Goal: Task Accomplishment & Management: Manage account settings

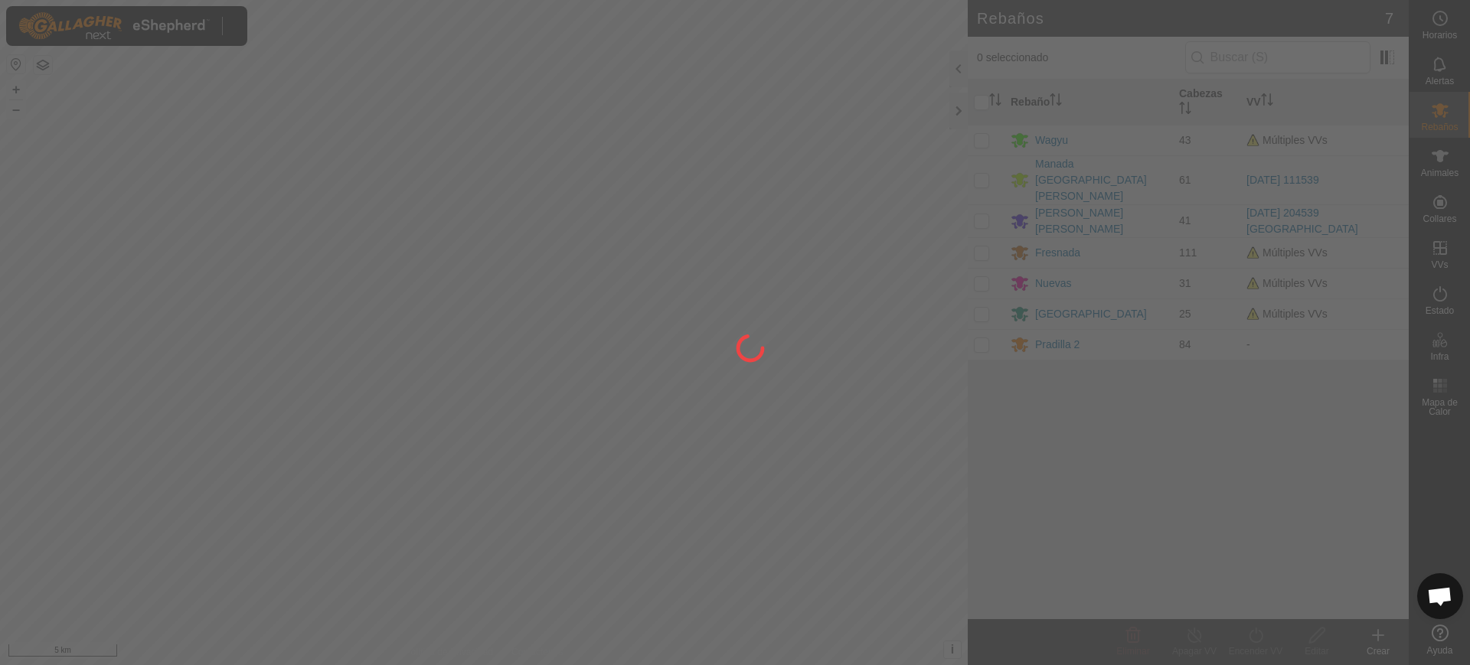
scroll to position [1164, 0]
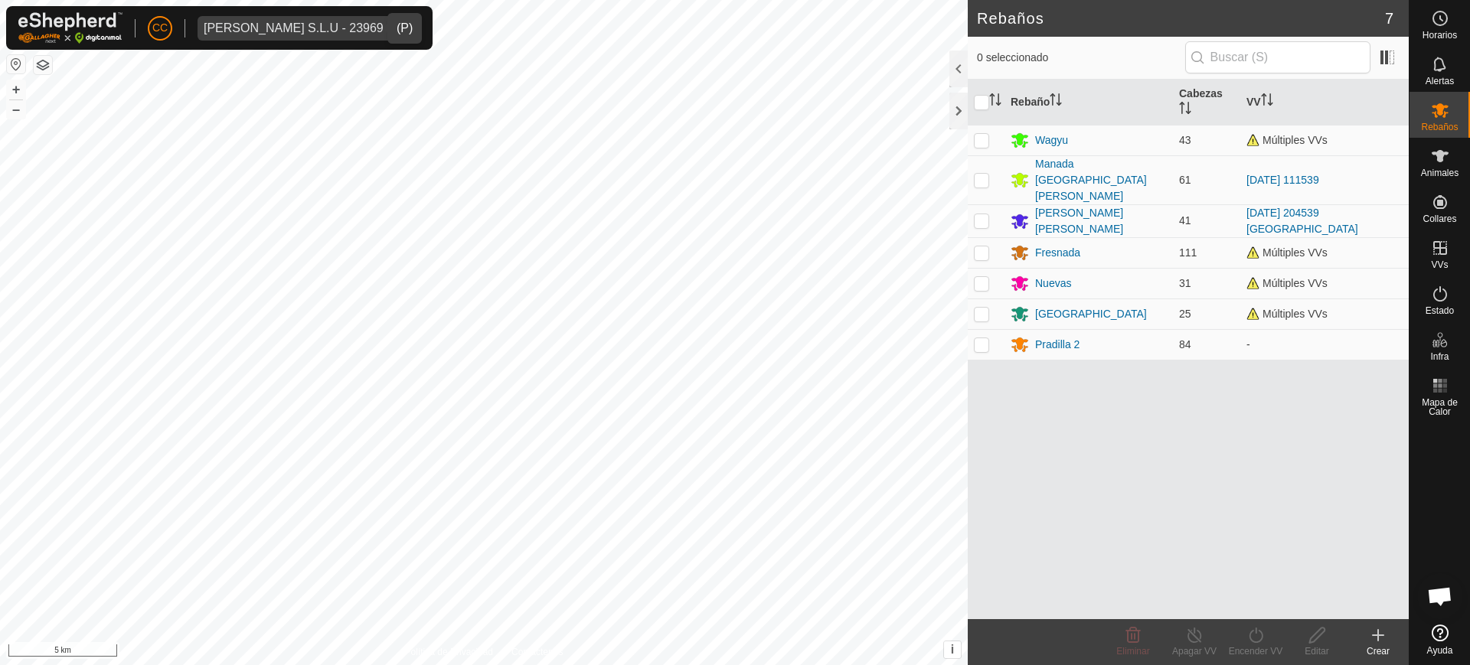
click at [274, 31] on div "[PERSON_NAME] S.L.U - 23969" at bounding box center [294, 28] width 180 height 12
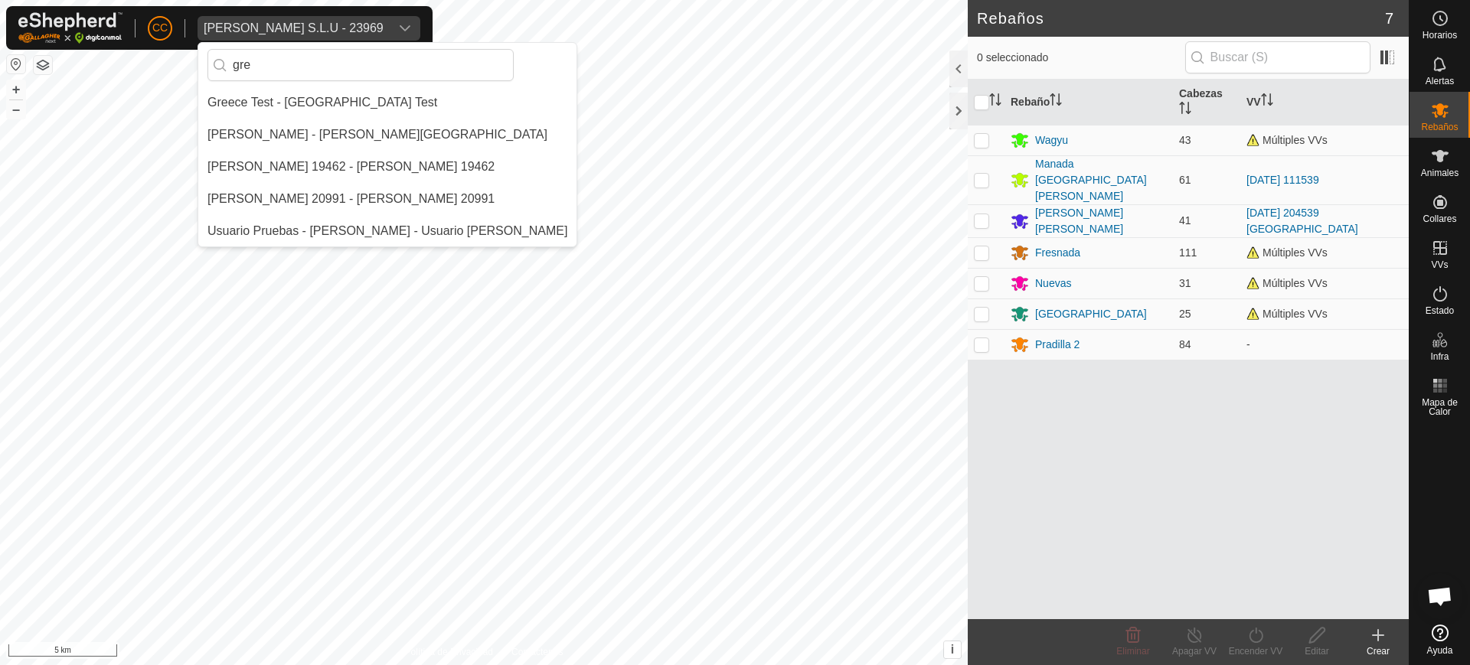
scroll to position [0, 0]
type input "gre"
click at [305, 144] on li "[PERSON_NAME] - [PERSON_NAME][GEOGRAPHIC_DATA]" at bounding box center [387, 134] width 378 height 31
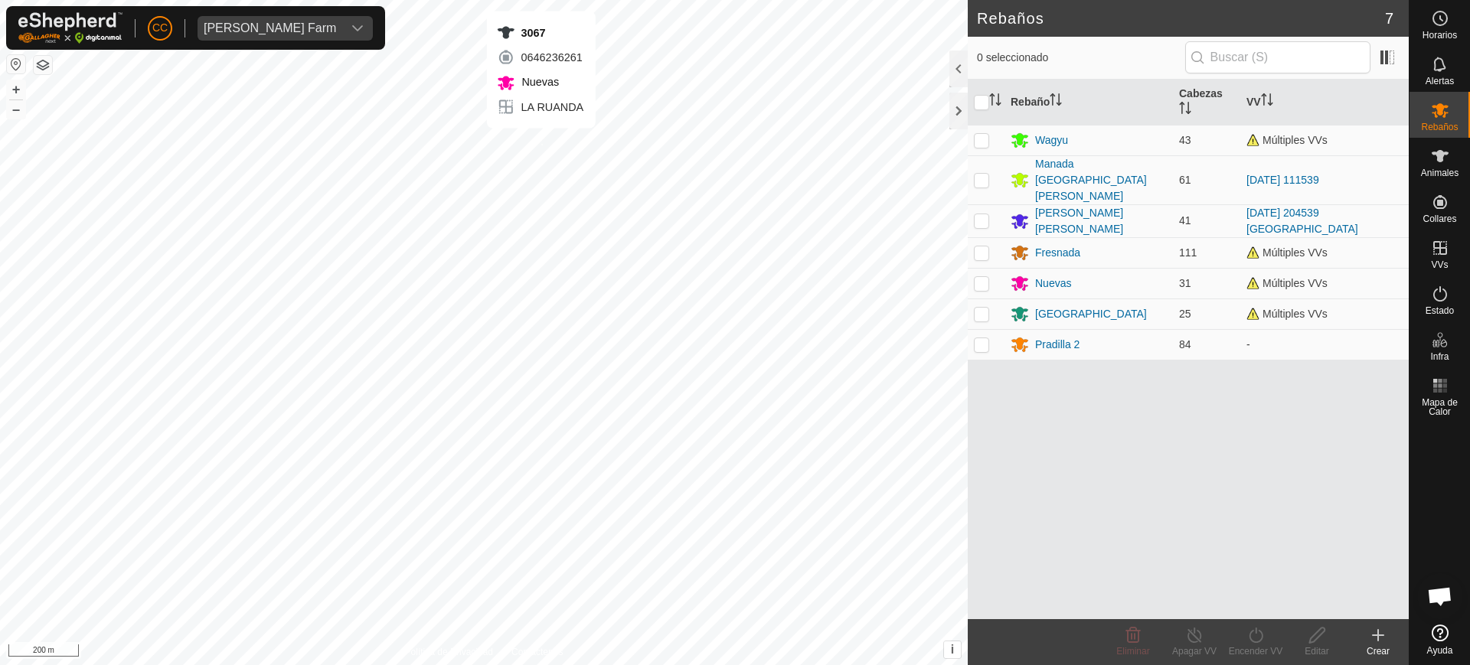
click at [541, 143] on div "3067 0646236261 Nuevas LA RUANDA + – ⇧ i This application includes HERE Maps. ©…" at bounding box center [484, 332] width 968 height 665
click at [255, 292] on div "9745 2094853790 [GEOGRAPHIC_DATA] LA RUANDA + – ⇧ i This application includes H…" at bounding box center [484, 332] width 968 height 665
click at [302, 294] on div "016339 3089527404 [GEOGRAPHIC_DATA] [PERSON_NAME] + – ⇧ i This application incl…" at bounding box center [484, 332] width 968 height 665
click at [339, 154] on div "2758 2074035277 [GEOGRAPHIC_DATA] [PERSON_NAME] + – ⇧ i This application includ…" at bounding box center [484, 332] width 968 height 665
click at [312, 143] on div "3861 0876139488 [GEOGRAPHIC_DATA] LA RUANDA + – ⇧ i This application includes H…" at bounding box center [484, 332] width 968 height 665
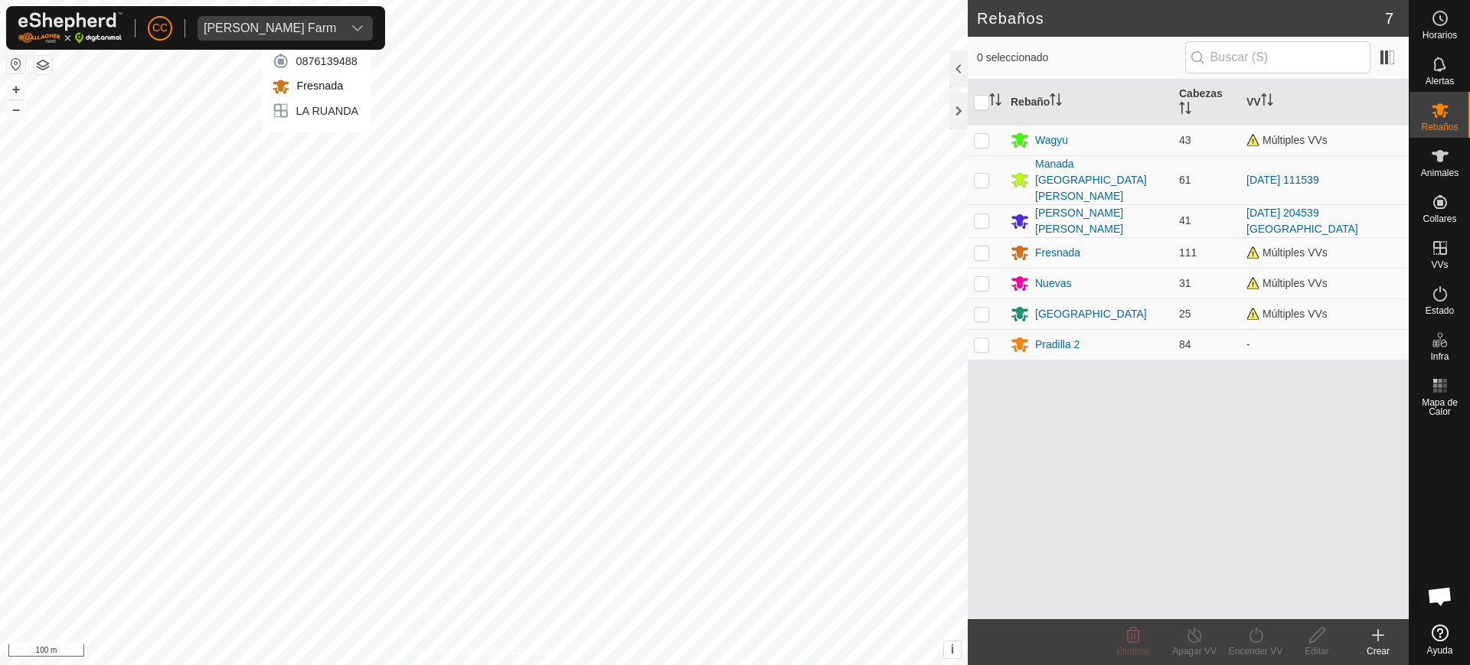
click at [316, 147] on div "3861 0876139488 [GEOGRAPHIC_DATA] LA RUANDA + – ⇧ i This application includes H…" at bounding box center [484, 332] width 968 height 665
click at [340, 215] on div "LA RUANDA Tipo: Zona de Inclusión 32 Animales + – ⇧ i This application includes…" at bounding box center [484, 332] width 968 height 665
click at [304, 249] on div "1670 4101397817 [GEOGRAPHIC_DATA] LA RUANDA + – ⇧ i This application includes H…" at bounding box center [484, 332] width 968 height 665
click at [345, 228] on div "4164 1381884058 [GEOGRAPHIC_DATA] LA RUANDA + – ⇧ i This application includes H…" at bounding box center [484, 332] width 968 height 665
click at [377, 218] on div "6154 0342244903 [GEOGRAPHIC_DATA] [PERSON_NAME] + – ⇧ i This application includ…" at bounding box center [484, 332] width 968 height 665
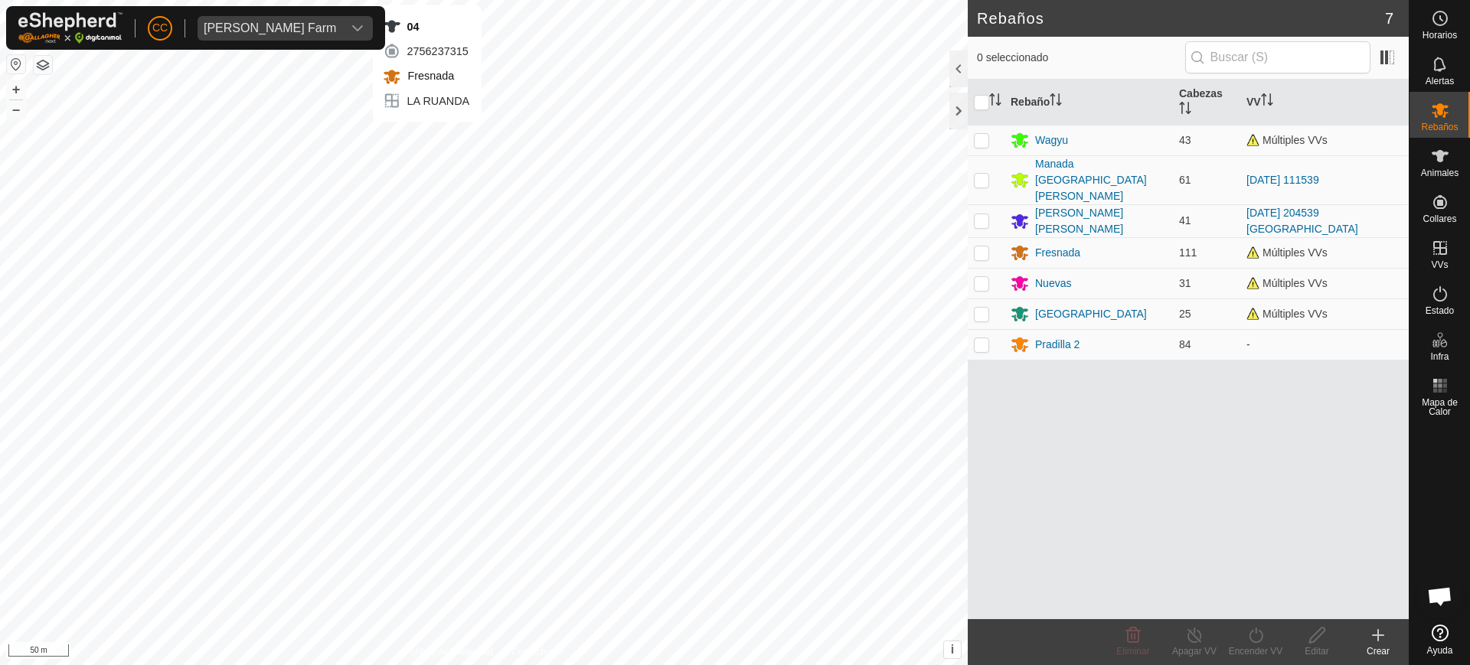
click at [427, 137] on div "04 2756237315 [GEOGRAPHIC_DATA] LA RUANDA + – ⇧ i This application includes HER…" at bounding box center [484, 332] width 968 height 665
click at [416, 146] on div "03 2990922557 [GEOGRAPHIC_DATA] LA RUANDA + – ⇧ i This application includes HER…" at bounding box center [484, 332] width 968 height 665
click at [412, 149] on div "02 4180698310 [GEOGRAPHIC_DATA] LA RUANDA + – ⇧ i This application includes HER…" at bounding box center [484, 332] width 968 height 665
click at [411, 139] on div "03 2990922557 [GEOGRAPHIC_DATA] LA RUANDA + – ⇧ i This application includes HER…" at bounding box center [484, 332] width 968 height 665
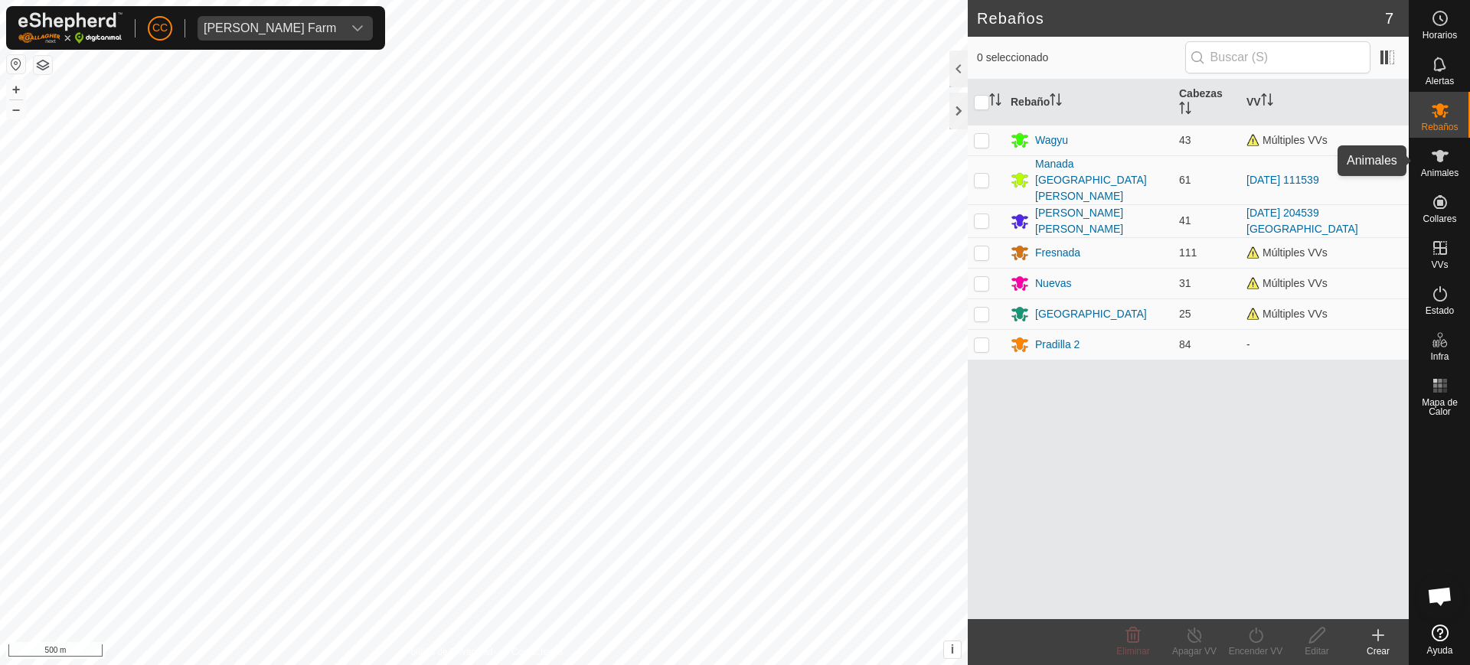
click at [1440, 158] on icon at bounding box center [1440, 156] width 17 height 12
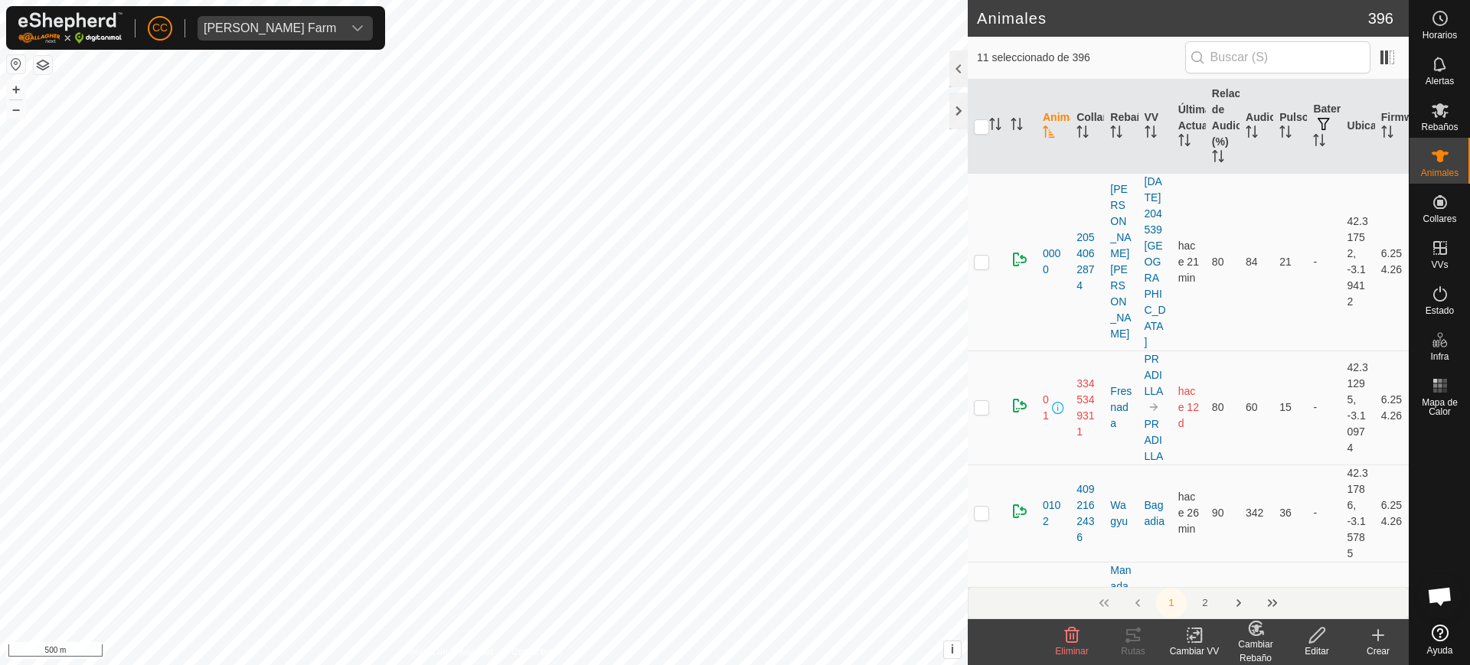
click at [1258, 641] on div "Cambiar Rebaño" at bounding box center [1255, 652] width 61 height 28
click at [1275, 569] on link "[PERSON_NAME]..." at bounding box center [1303, 569] width 154 height 31
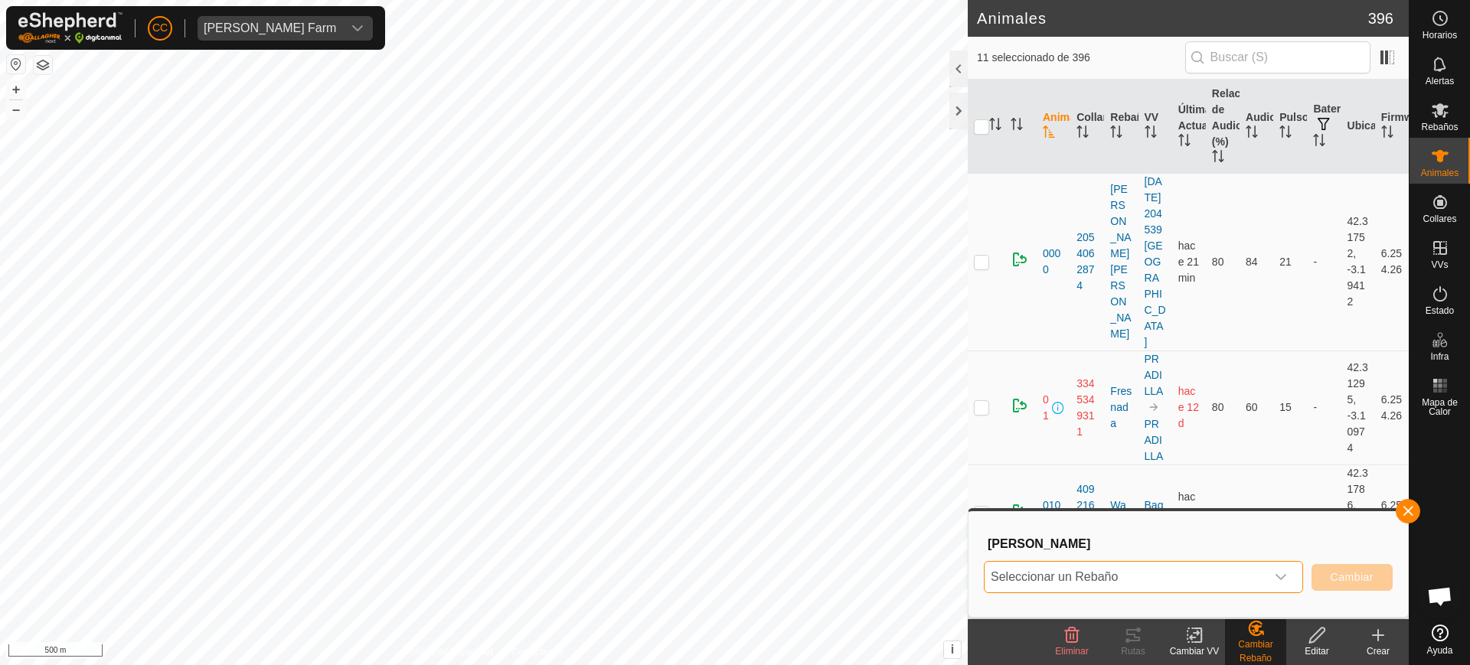
click at [1214, 576] on span "Seleccionar un Rebaño" at bounding box center [1125, 577] width 281 height 31
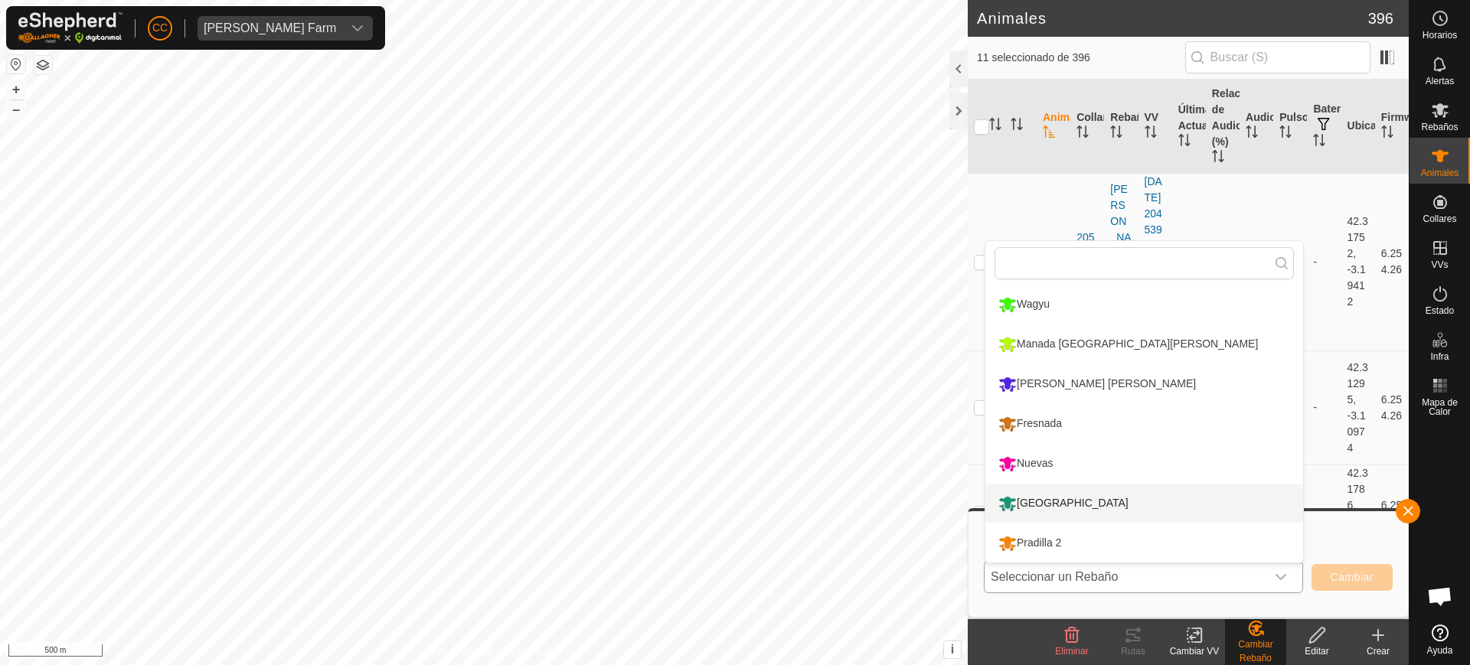
click at [1079, 506] on li "[GEOGRAPHIC_DATA]" at bounding box center [1144, 504] width 318 height 38
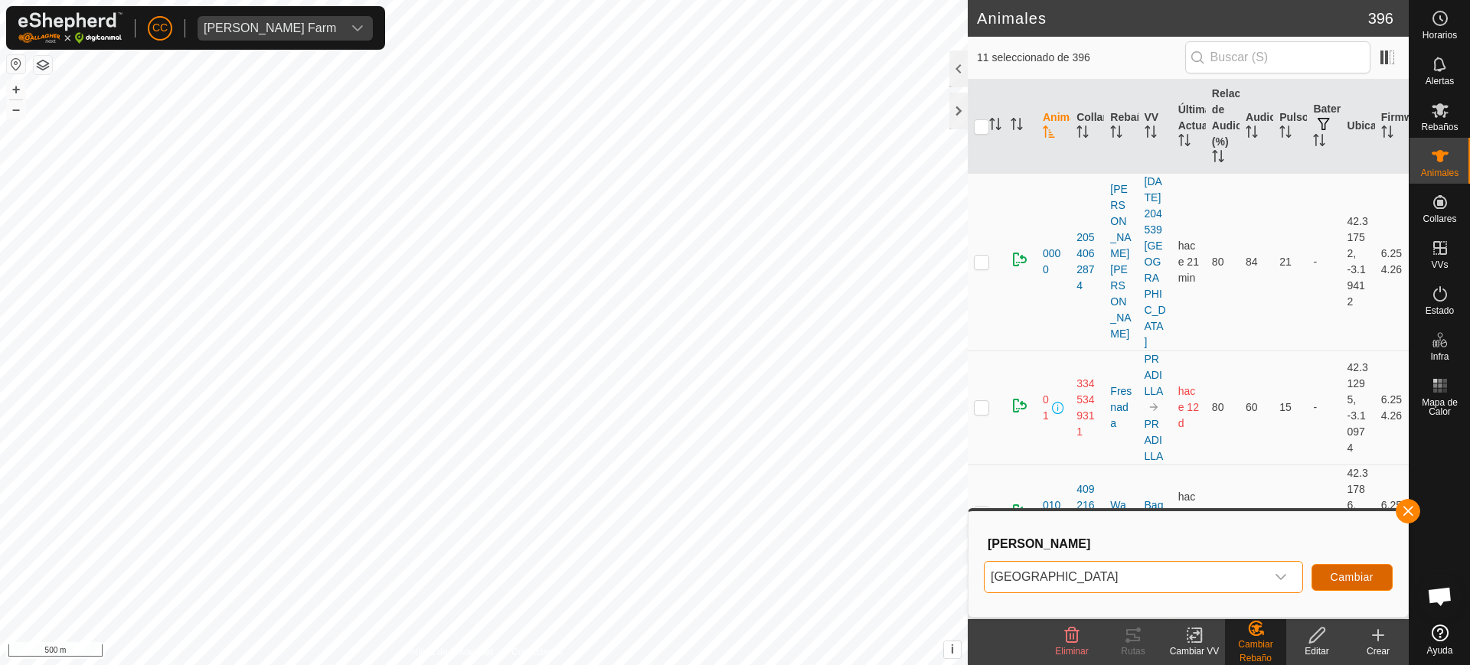
click at [1364, 571] on span "Cambiar" at bounding box center [1352, 577] width 43 height 12
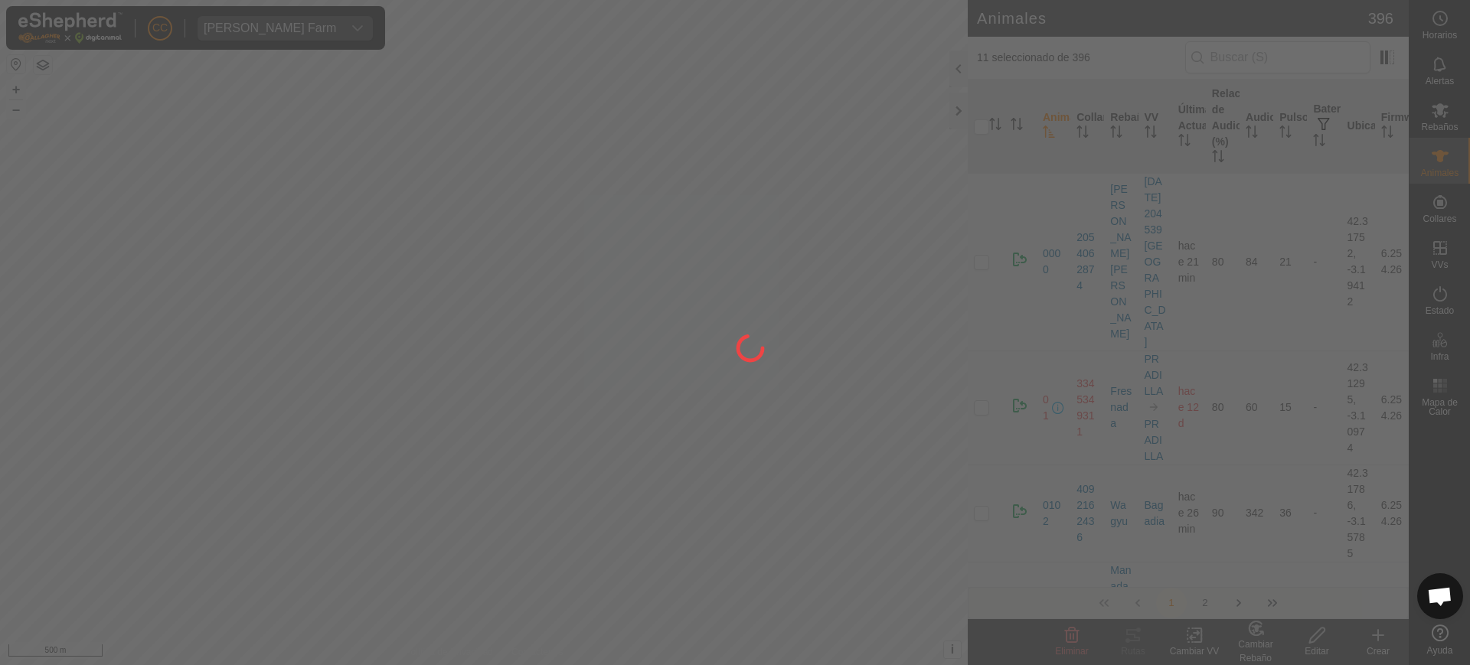
checkbox input "false"
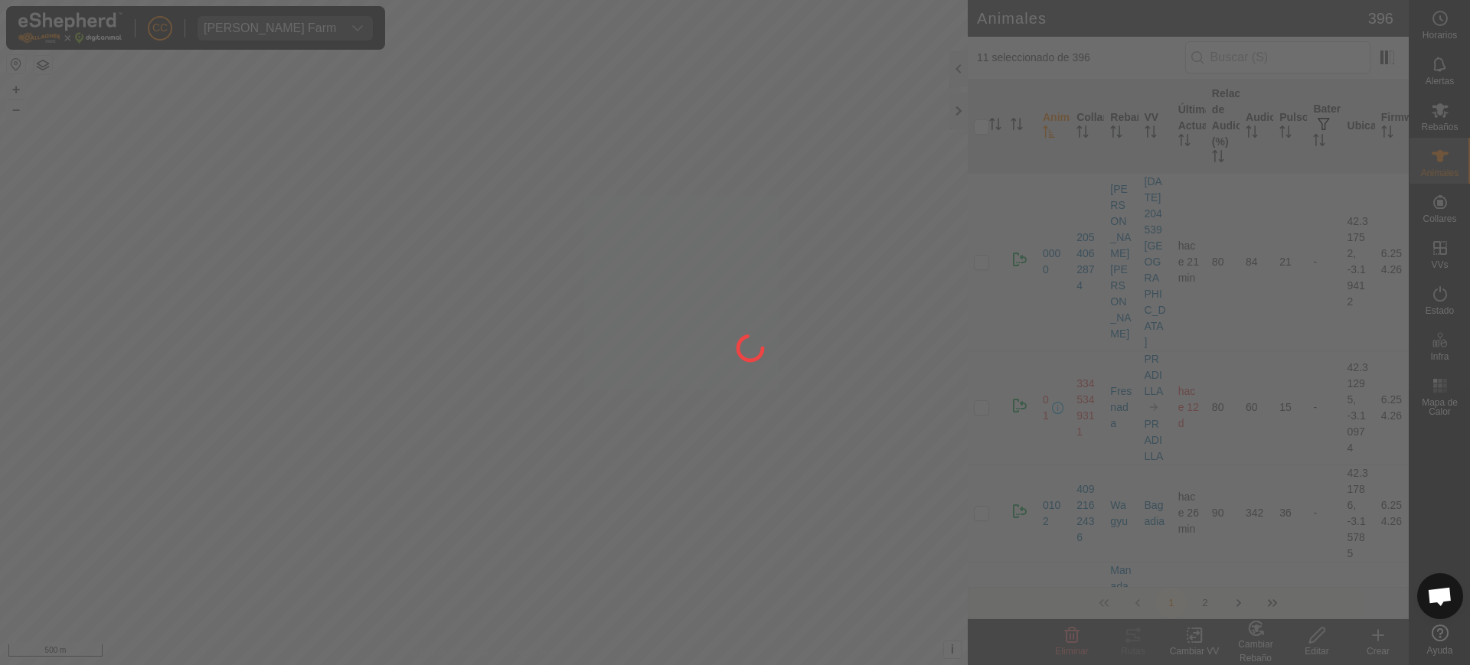
checkbox input "false"
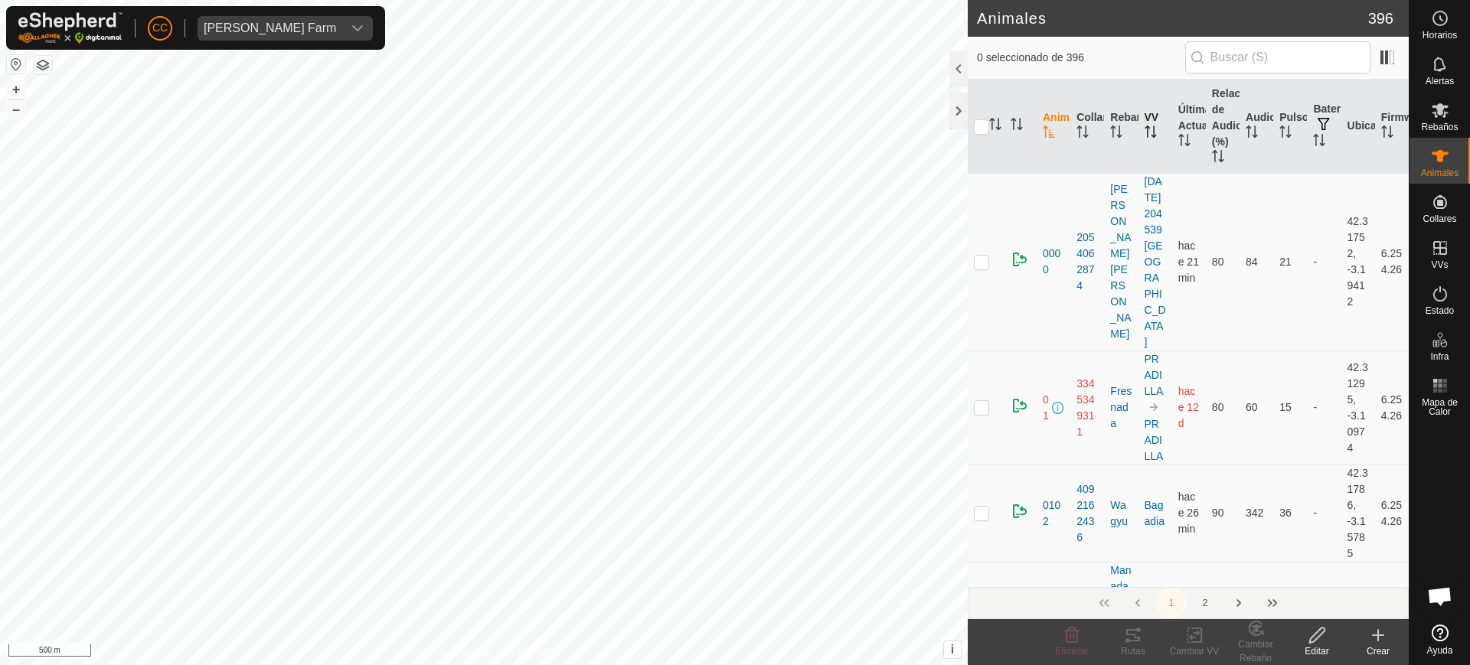
click at [1145, 132] on icon "Activar para ordenar" at bounding box center [1151, 132] width 12 height 12
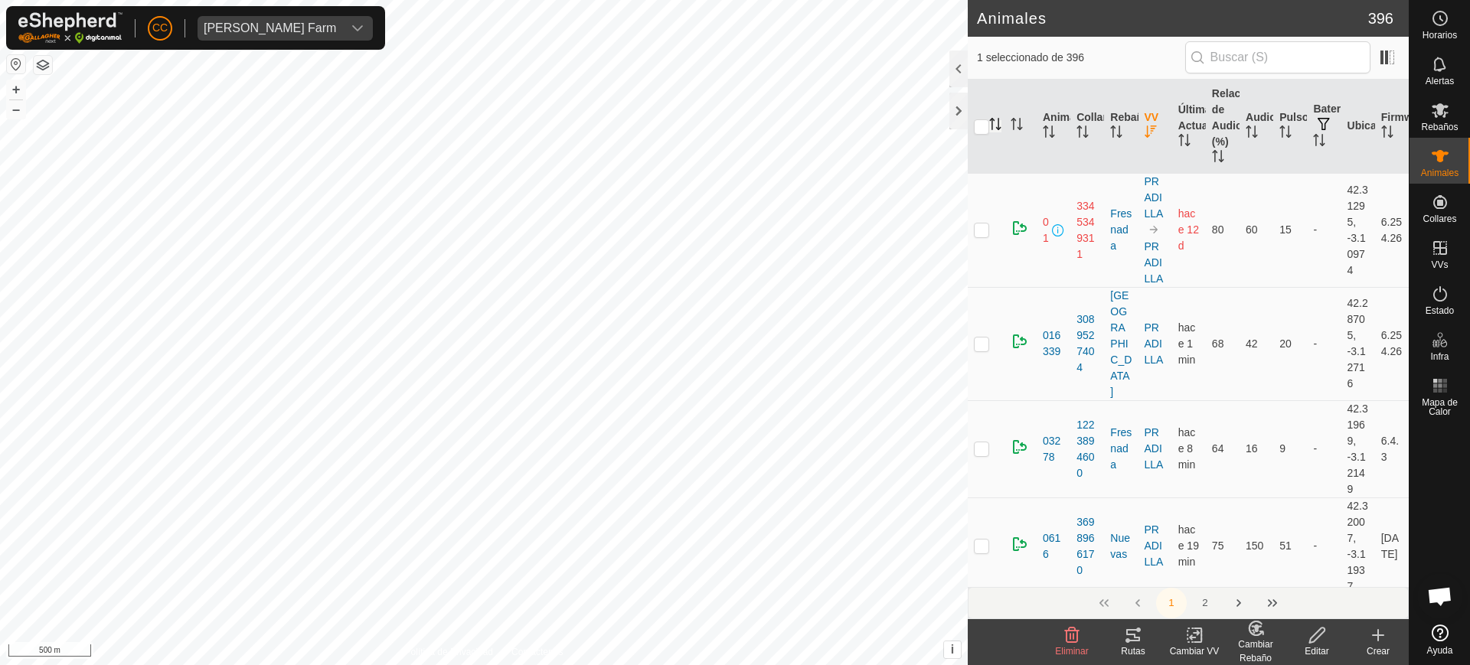
click at [992, 119] on icon "Activar para ordenar" at bounding box center [992, 124] width 2 height 12
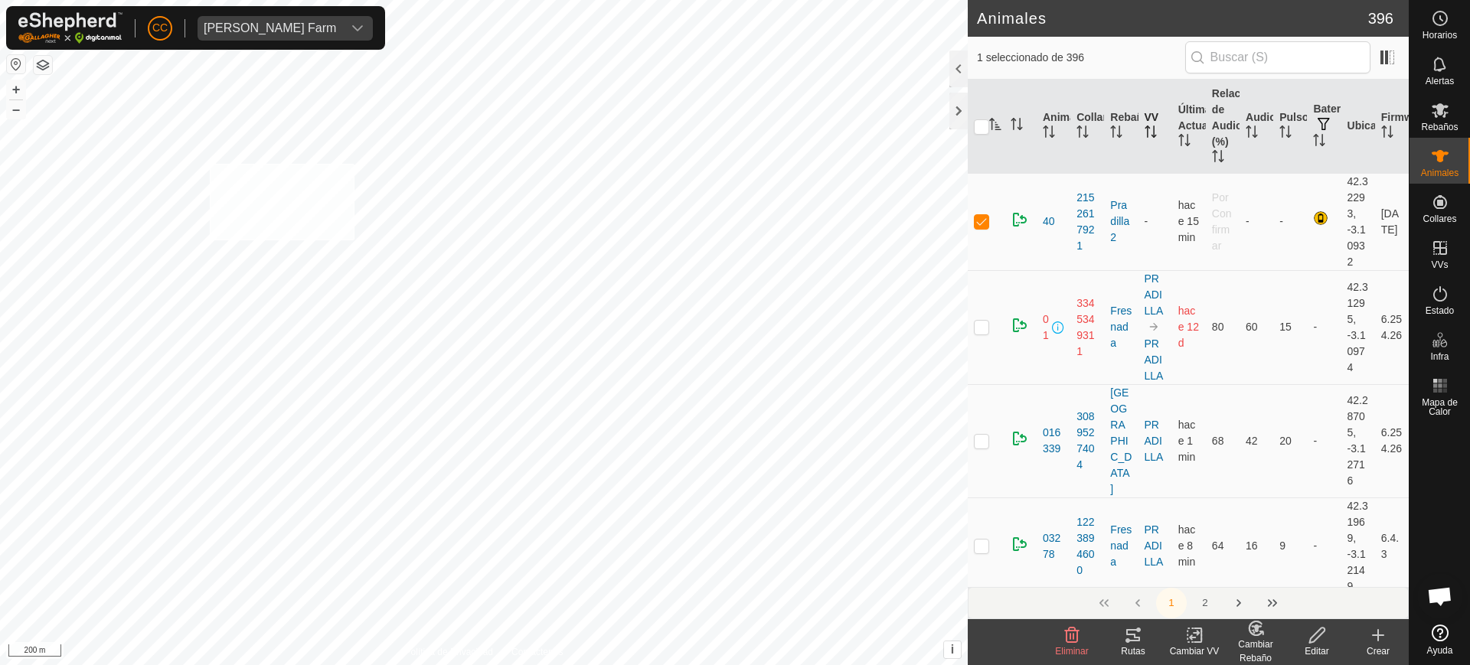
checkbox input "true"
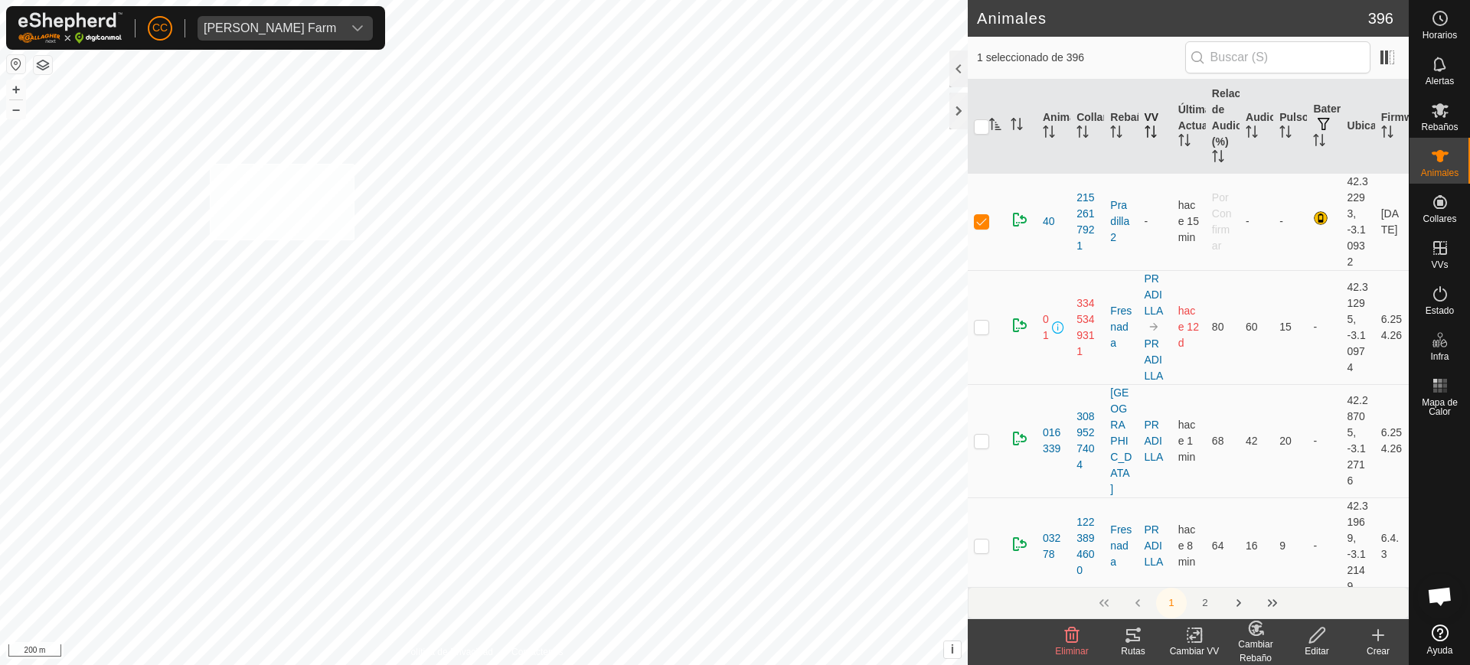
checkbox input "true"
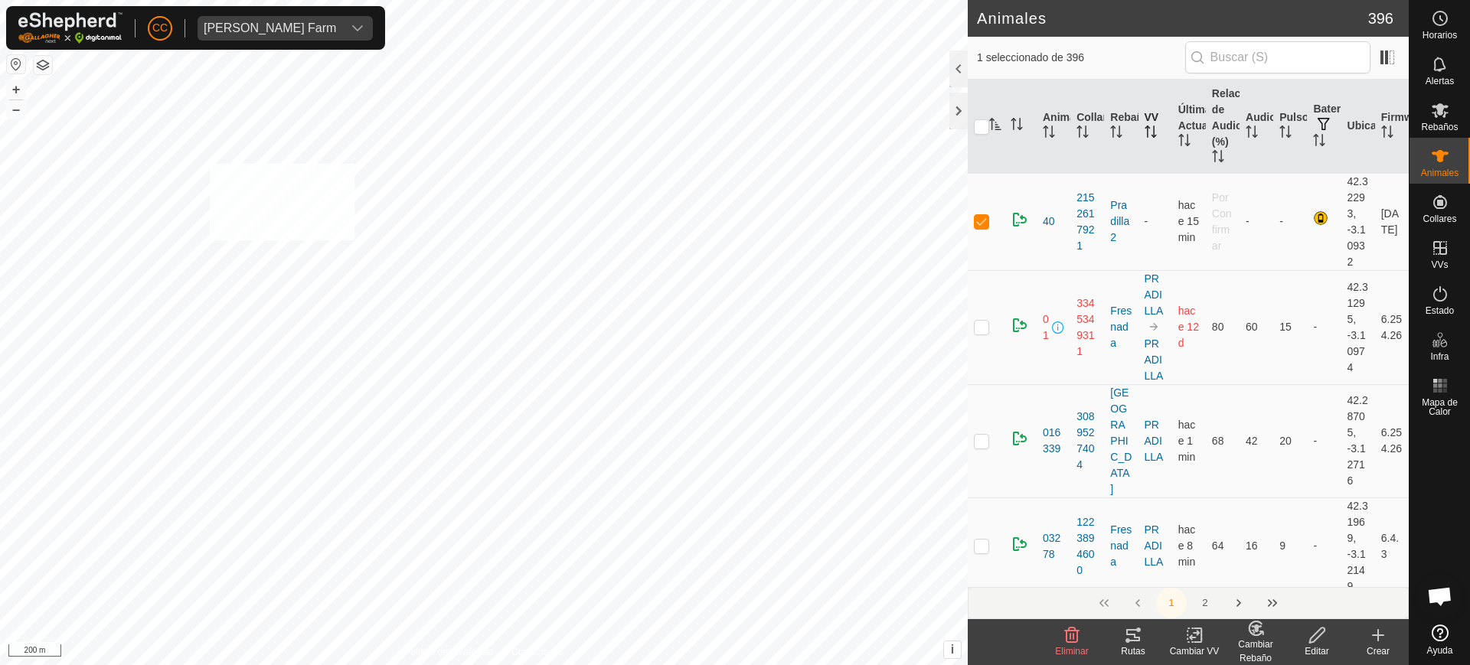
checkbox input "true"
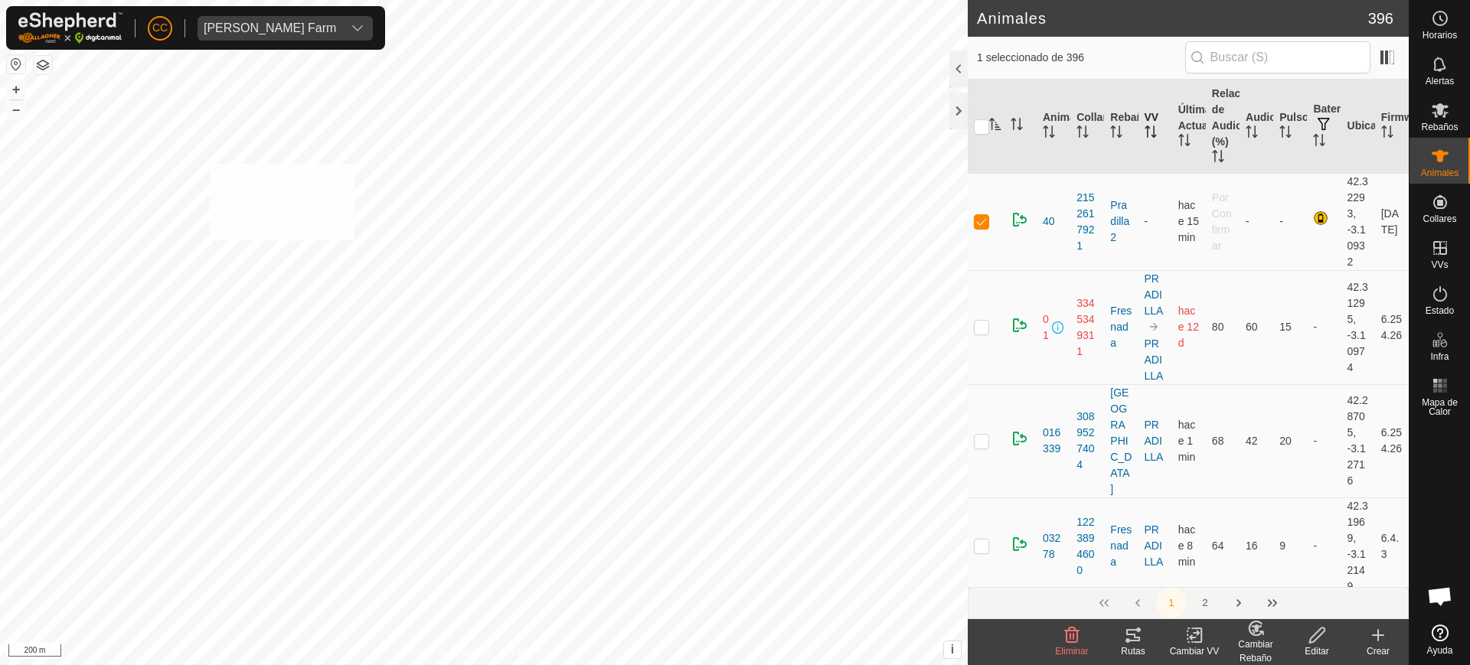
checkbox input "true"
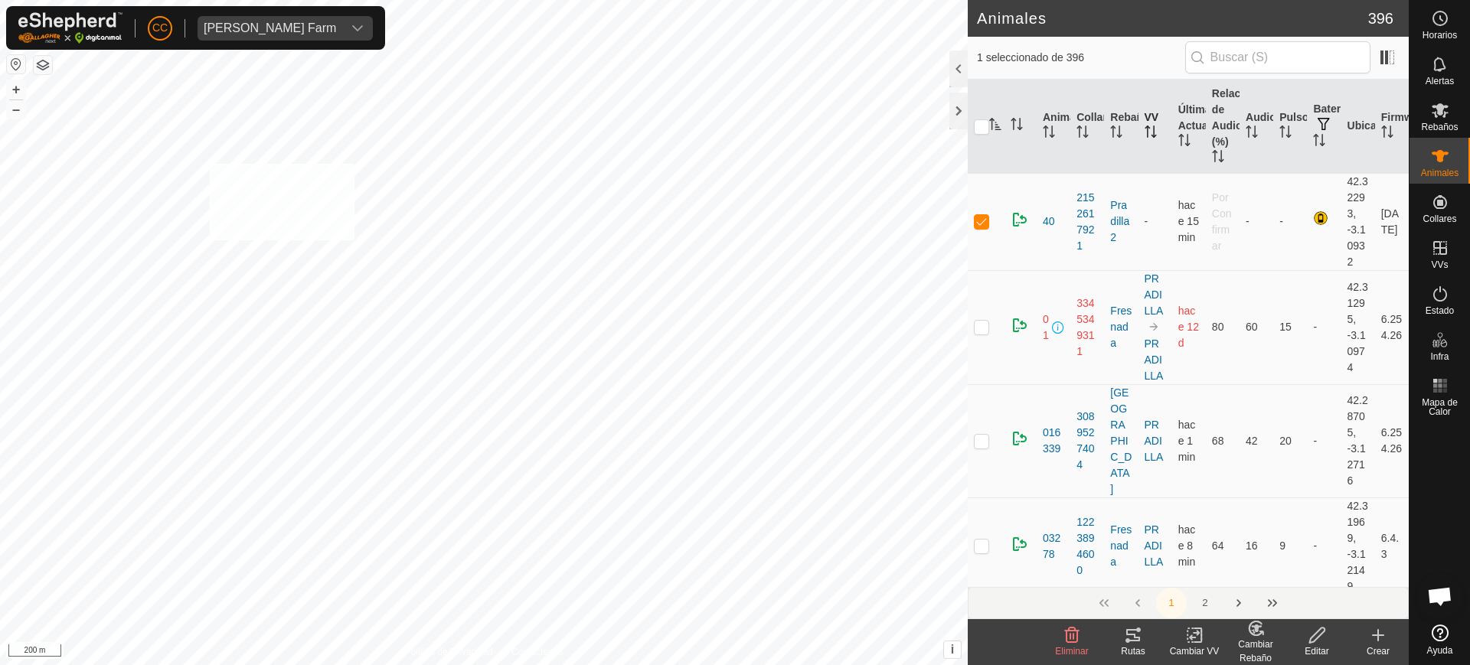
checkbox input "true"
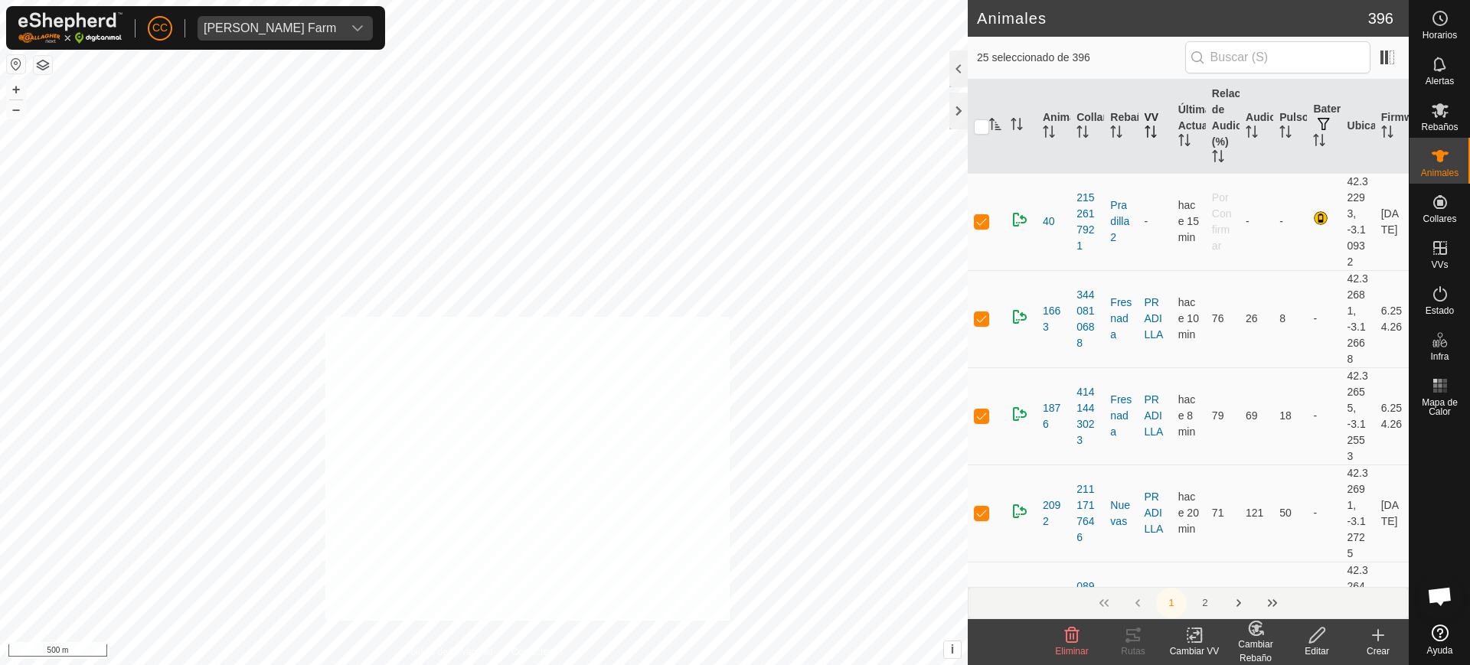
checkbox input "true"
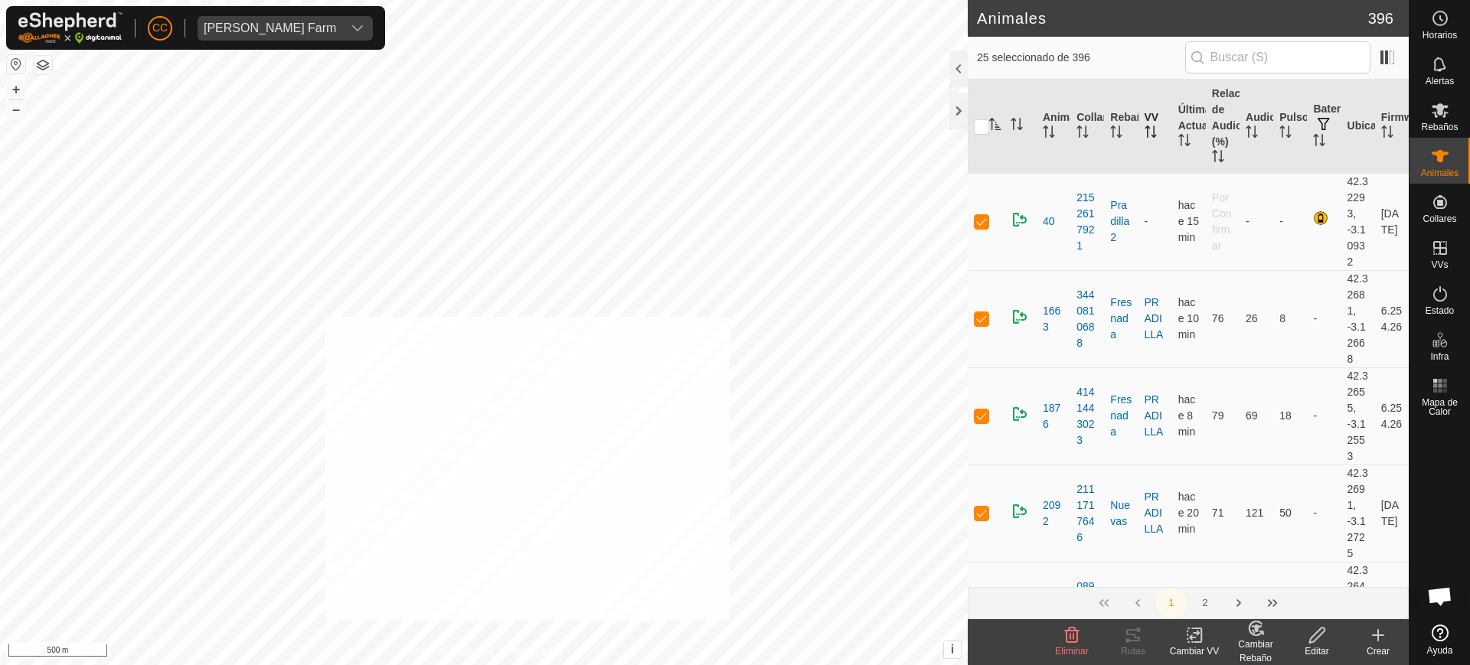
checkbox input "true"
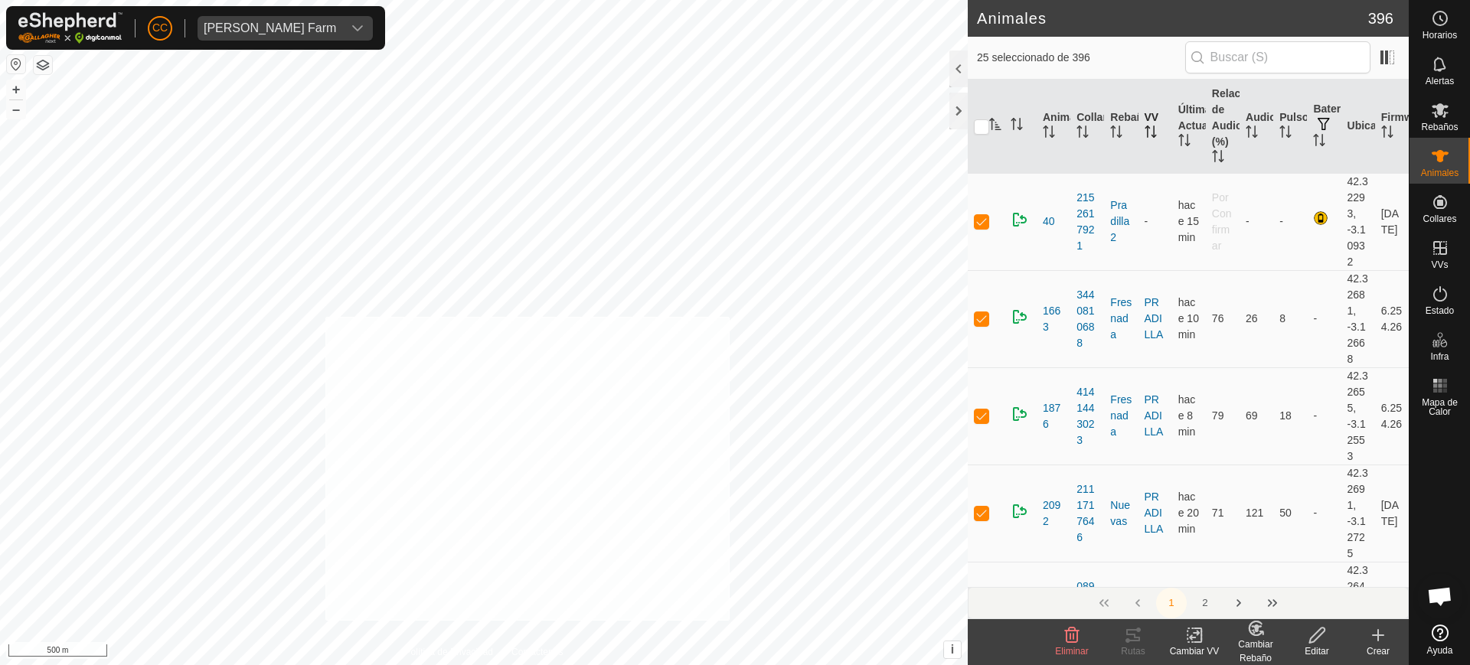
checkbox input "true"
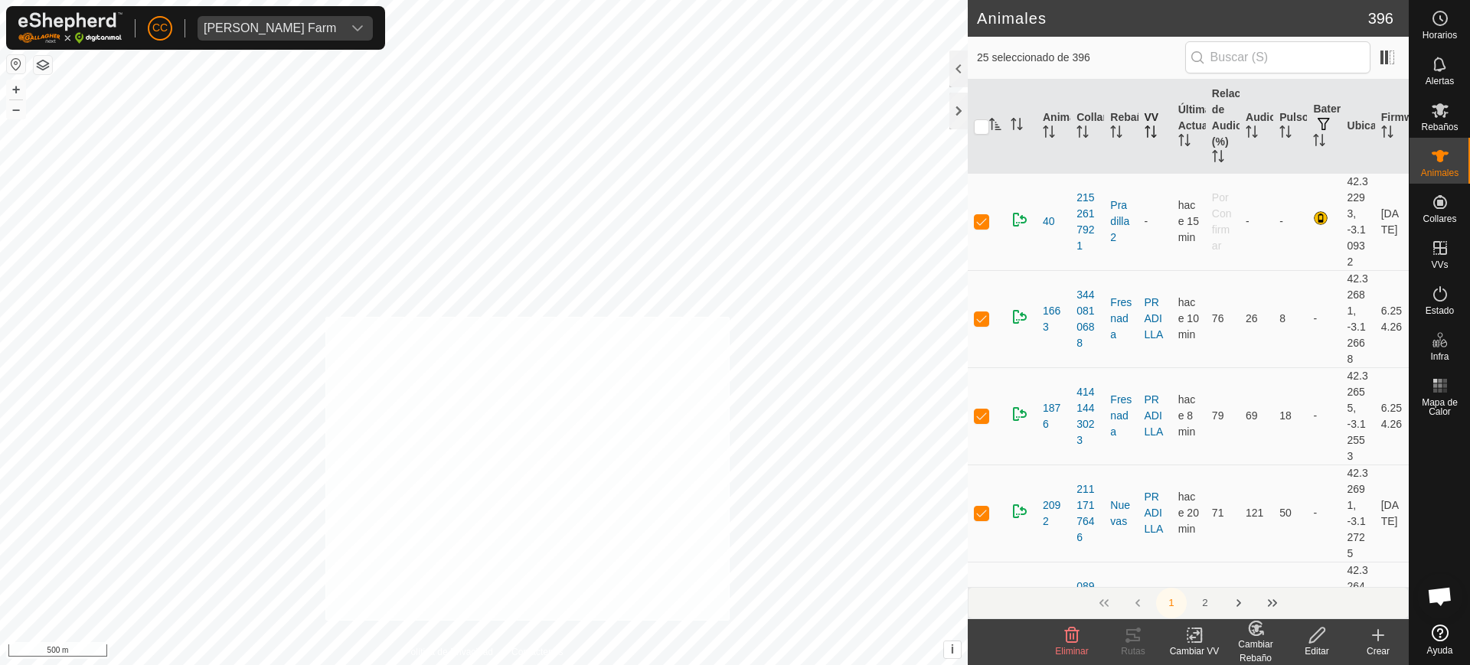
checkbox input "true"
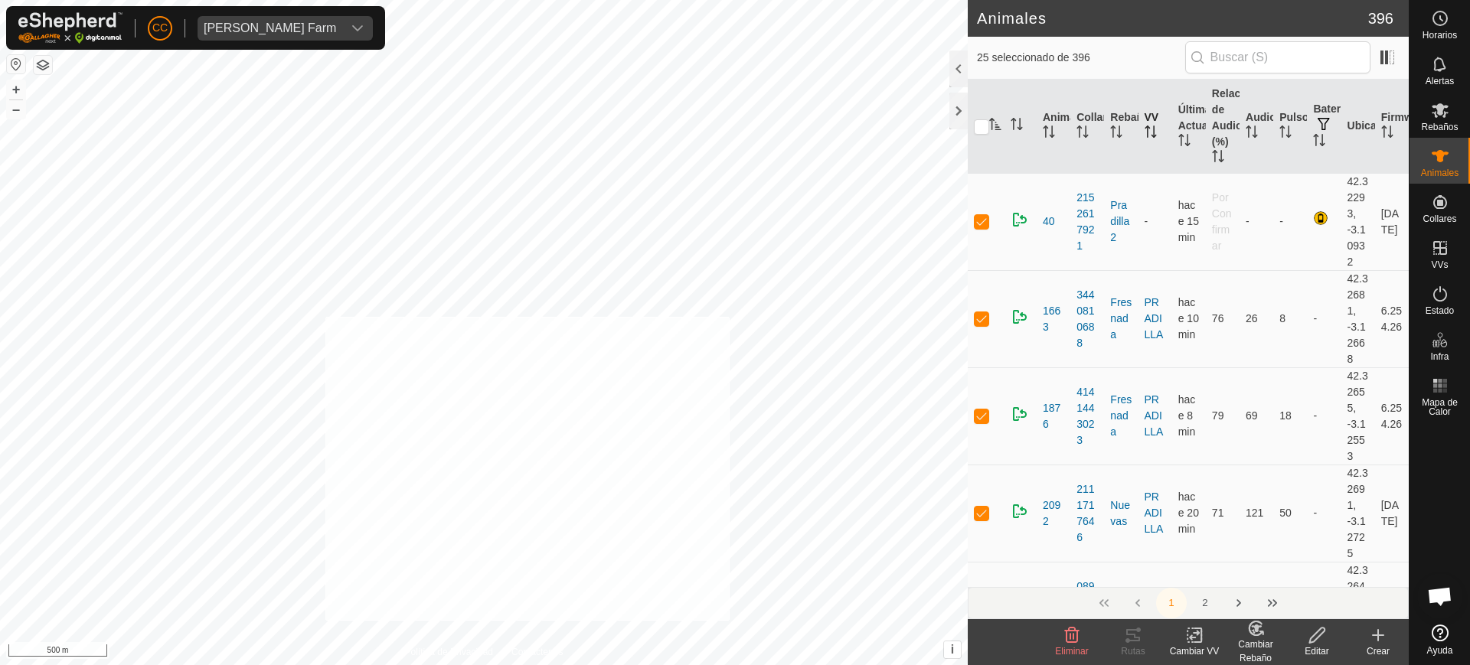
checkbox input "true"
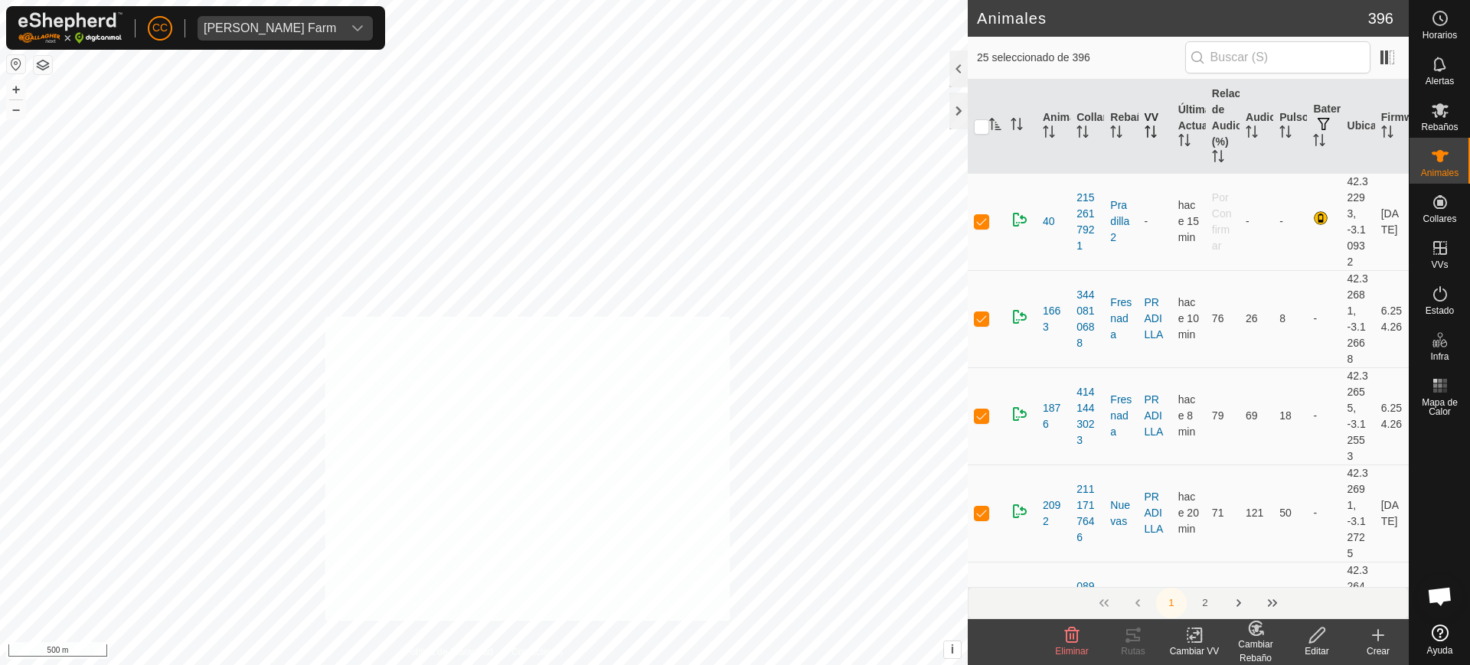
checkbox input "true"
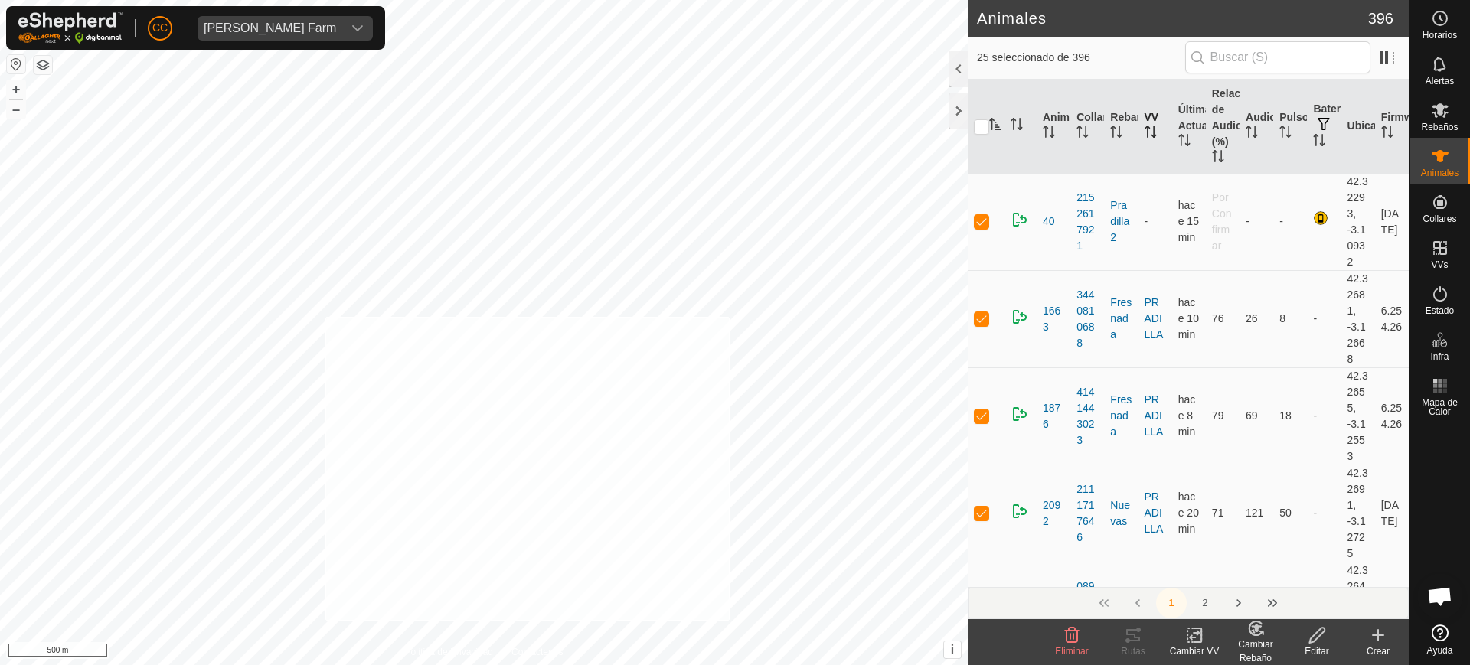
checkbox input "true"
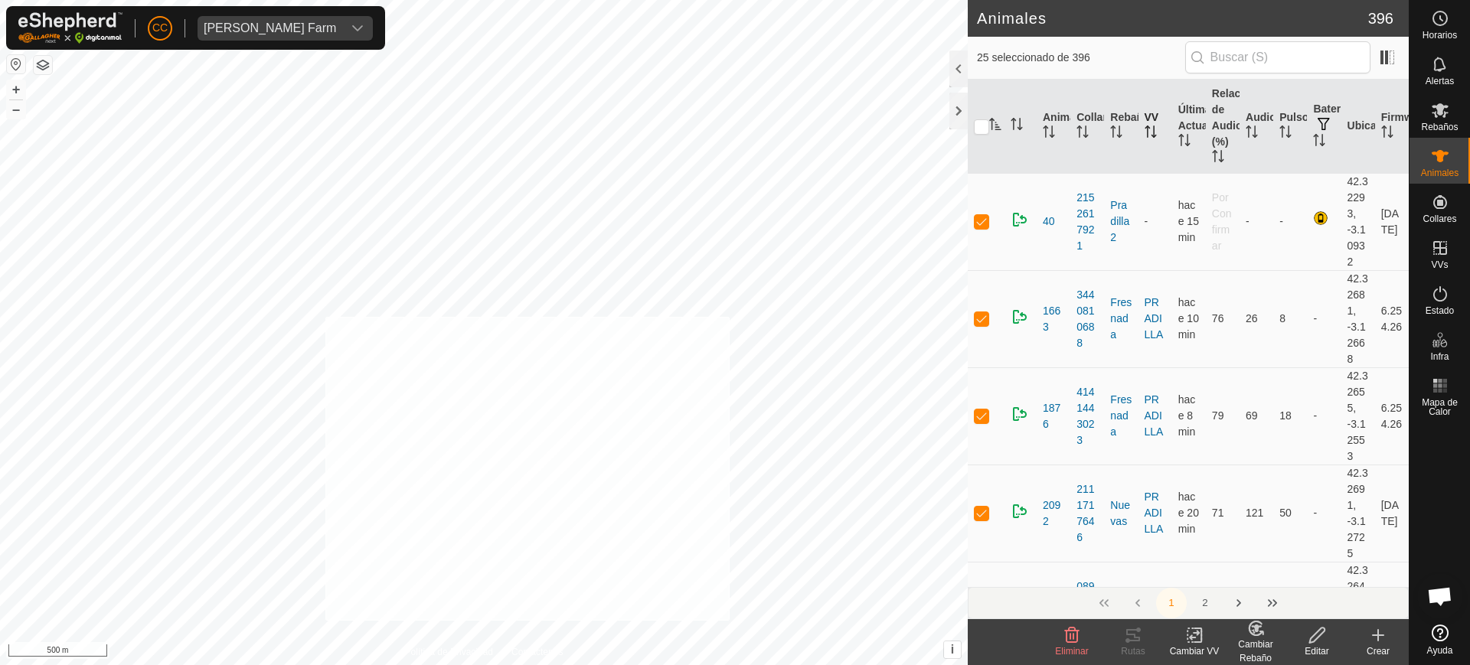
checkbox input "true"
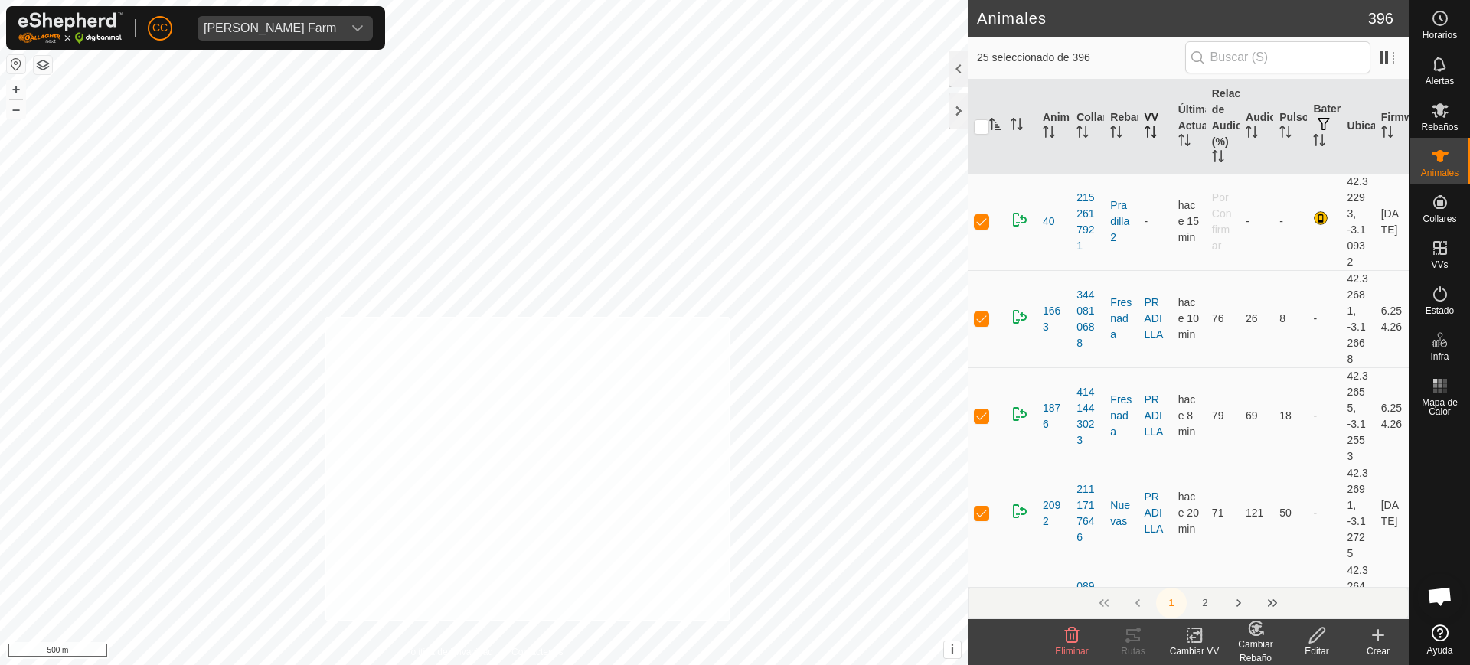
checkbox input "true"
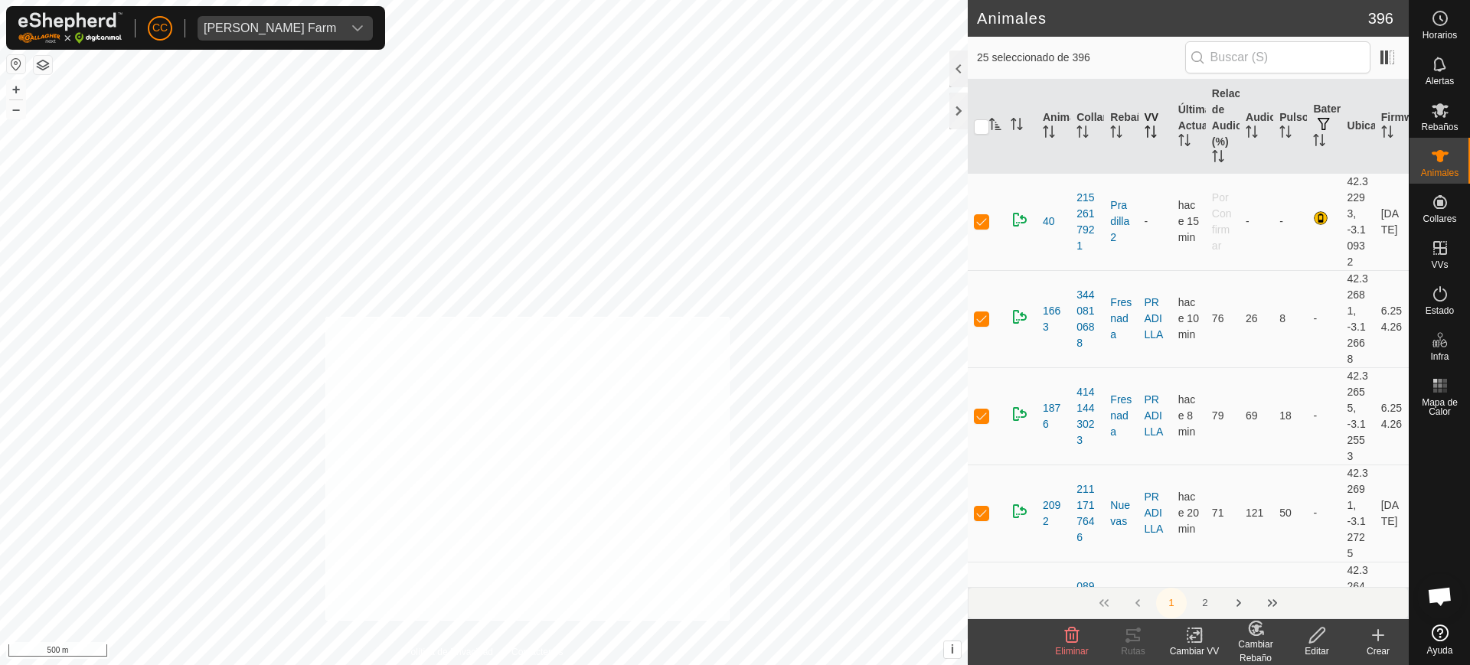
checkbox input "true"
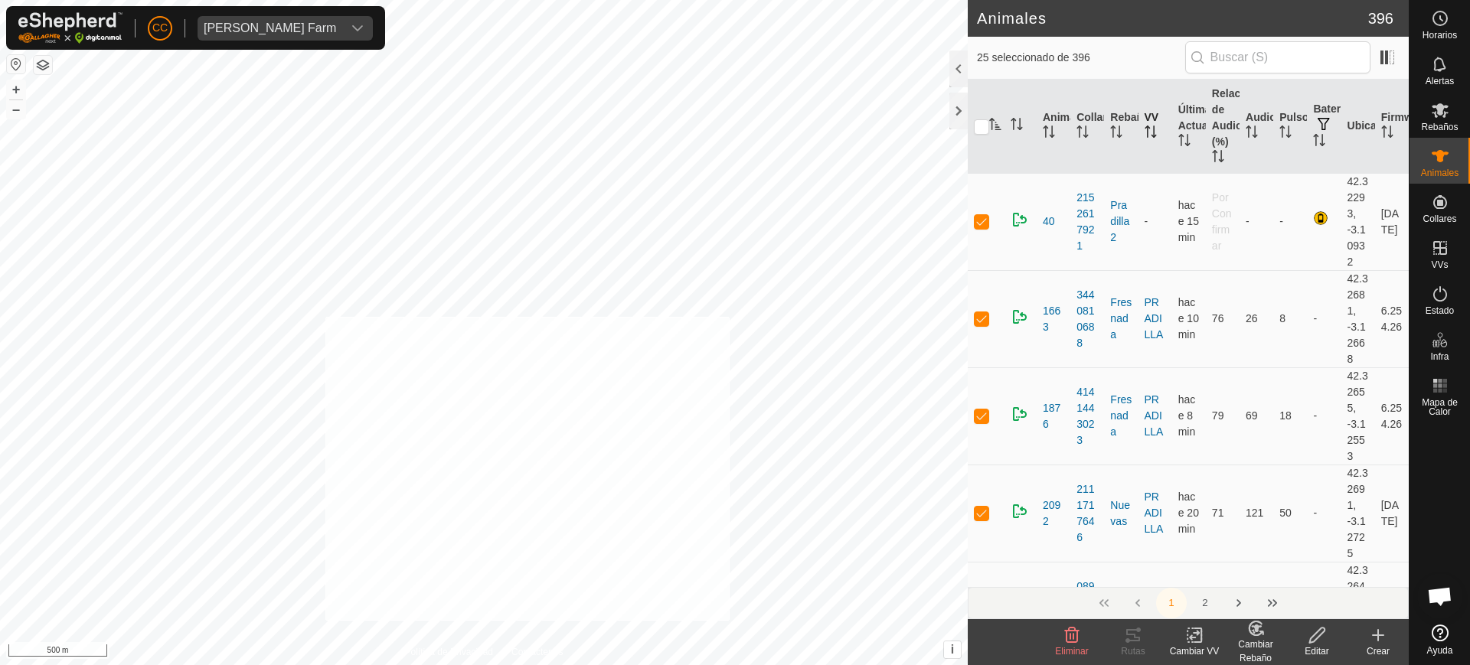
checkbox input "true"
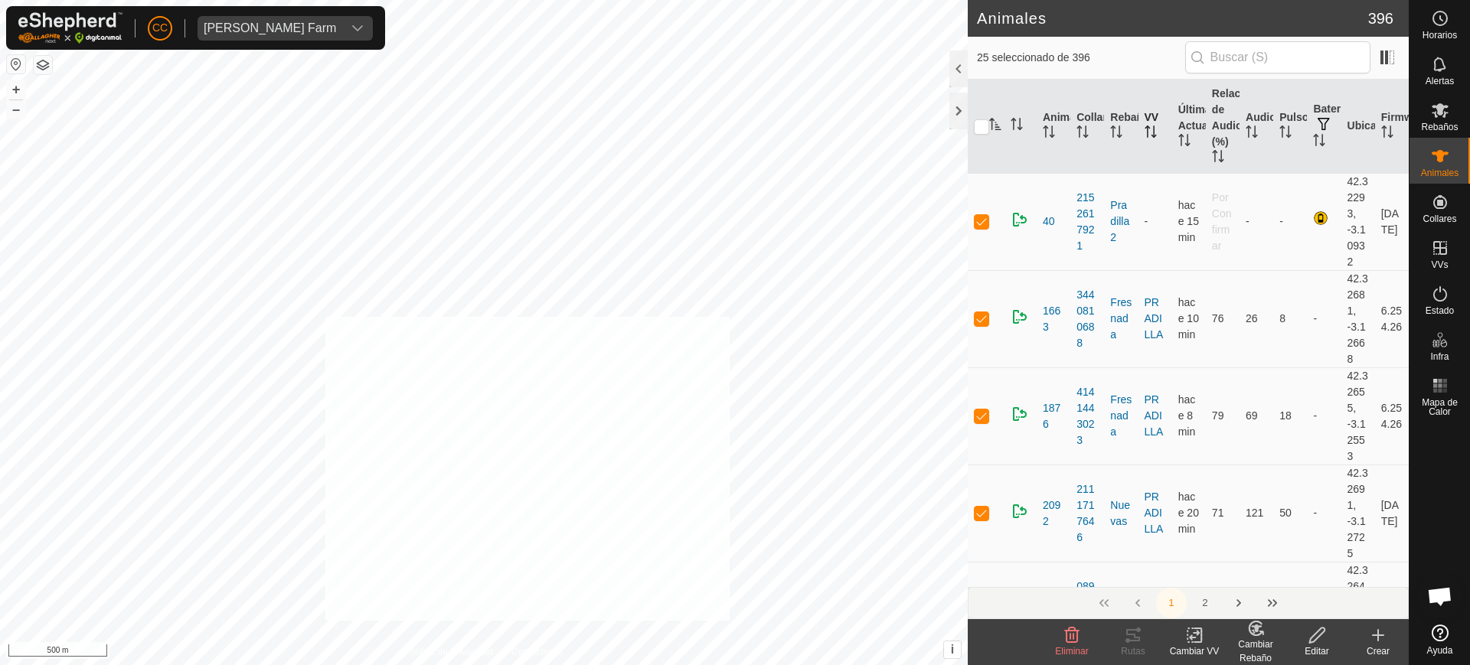
checkbox input "true"
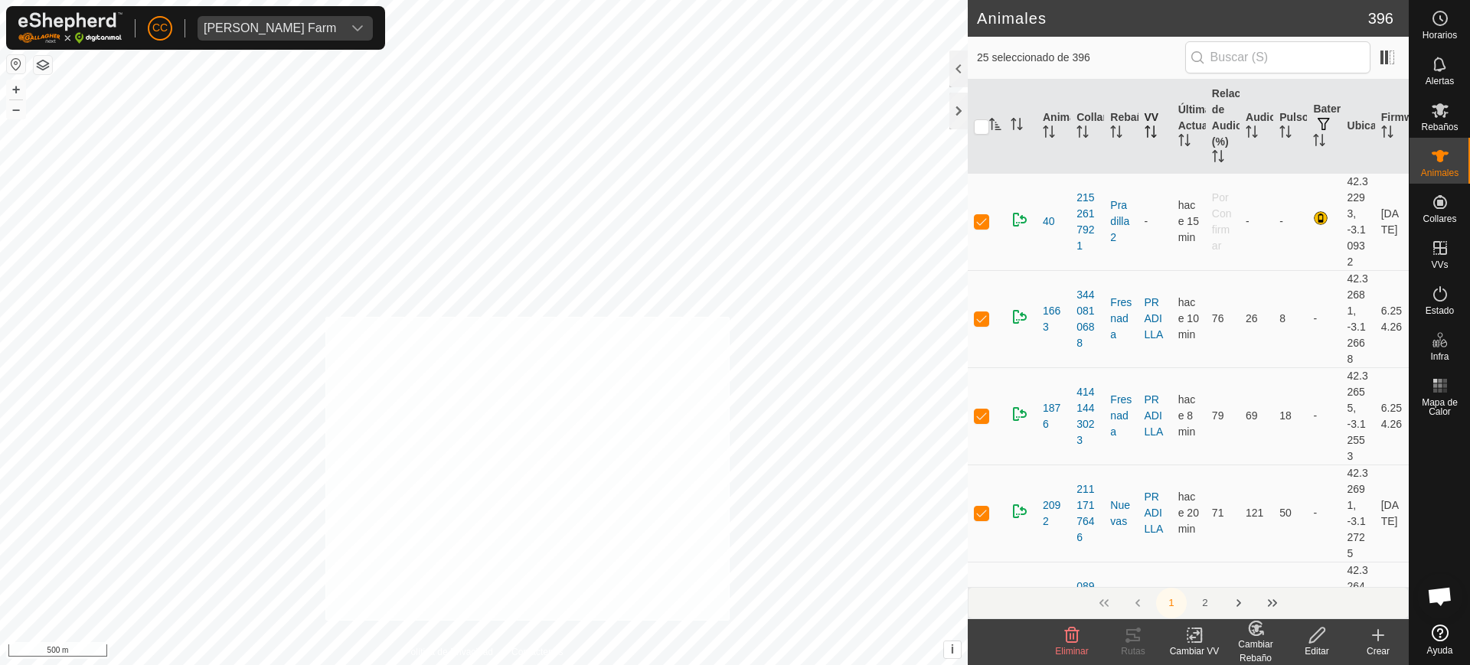
checkbox input "true"
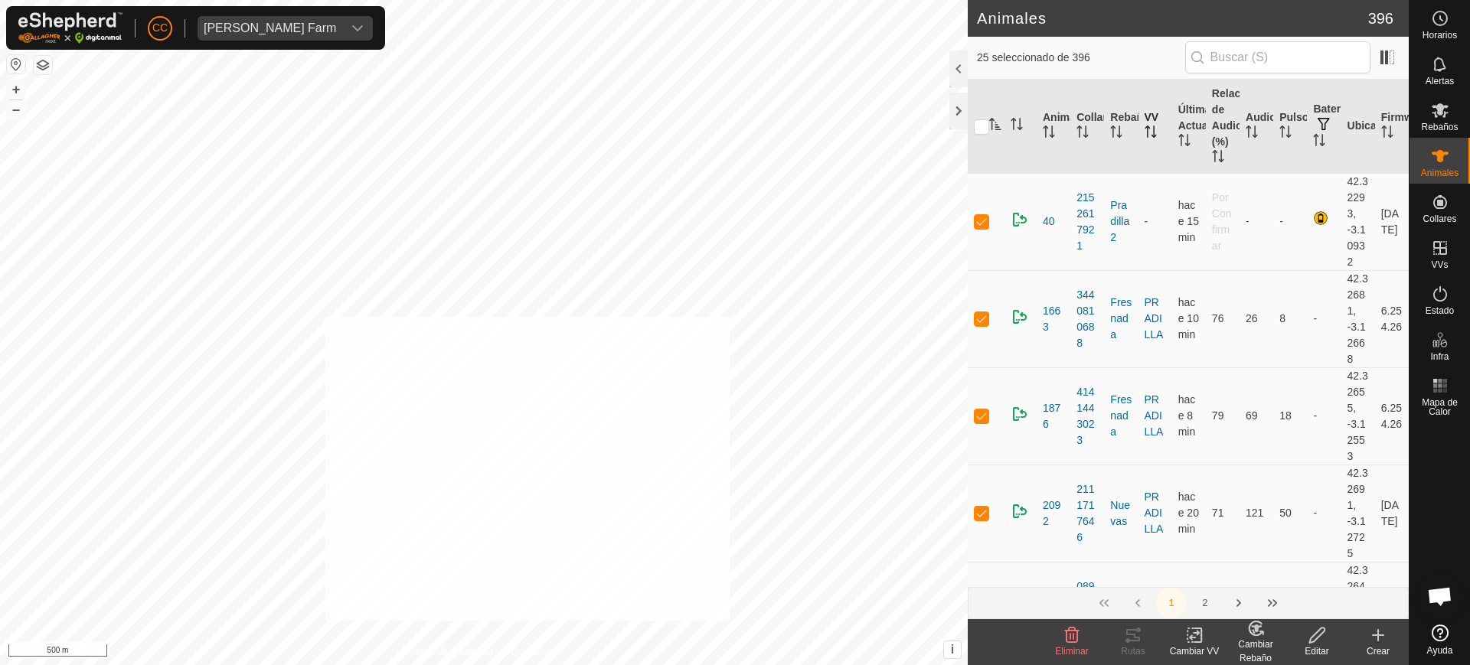
checkbox input "true"
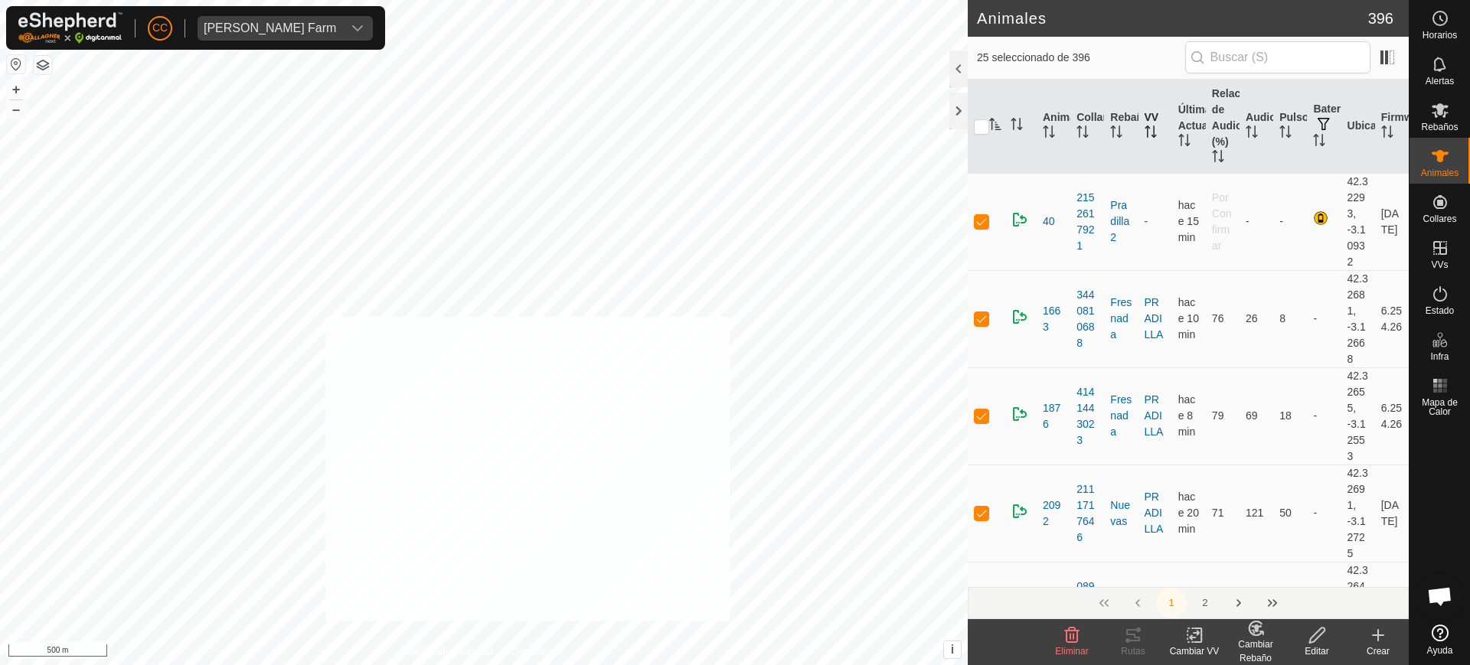
checkbox input "true"
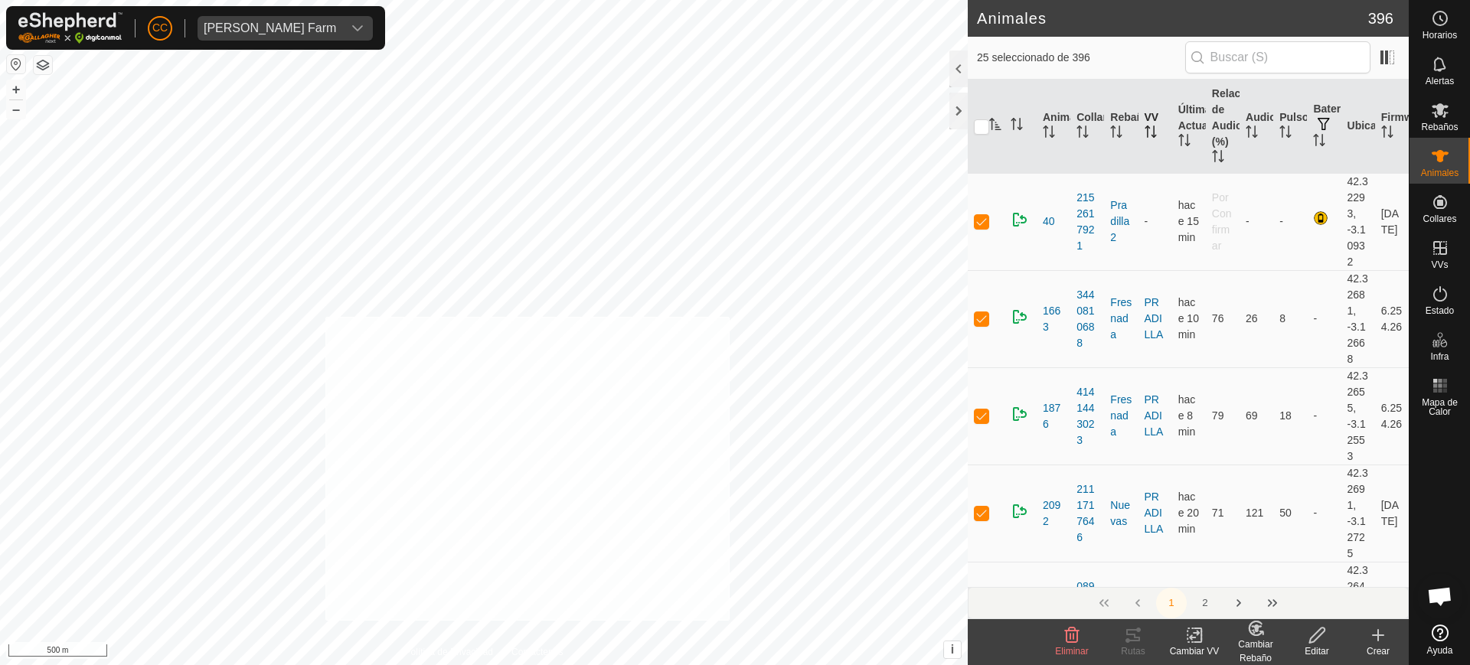
checkbox input "true"
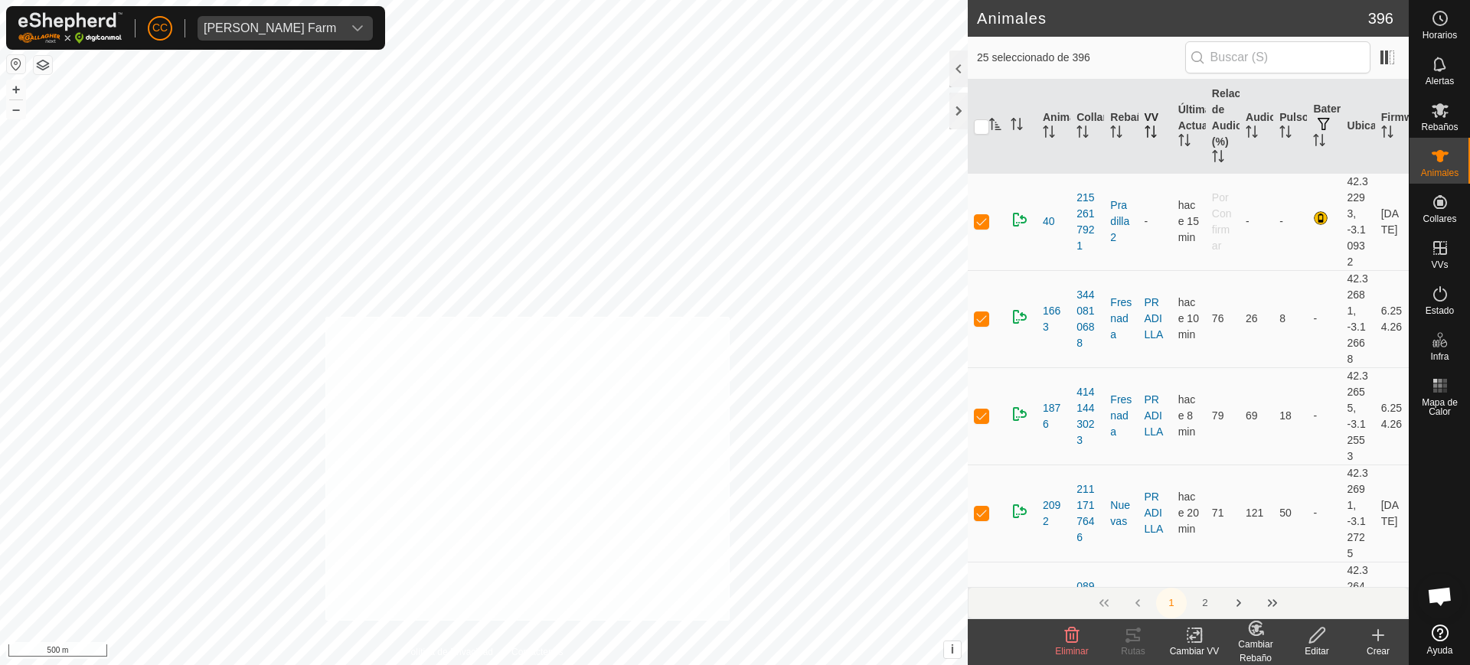
checkbox input "true"
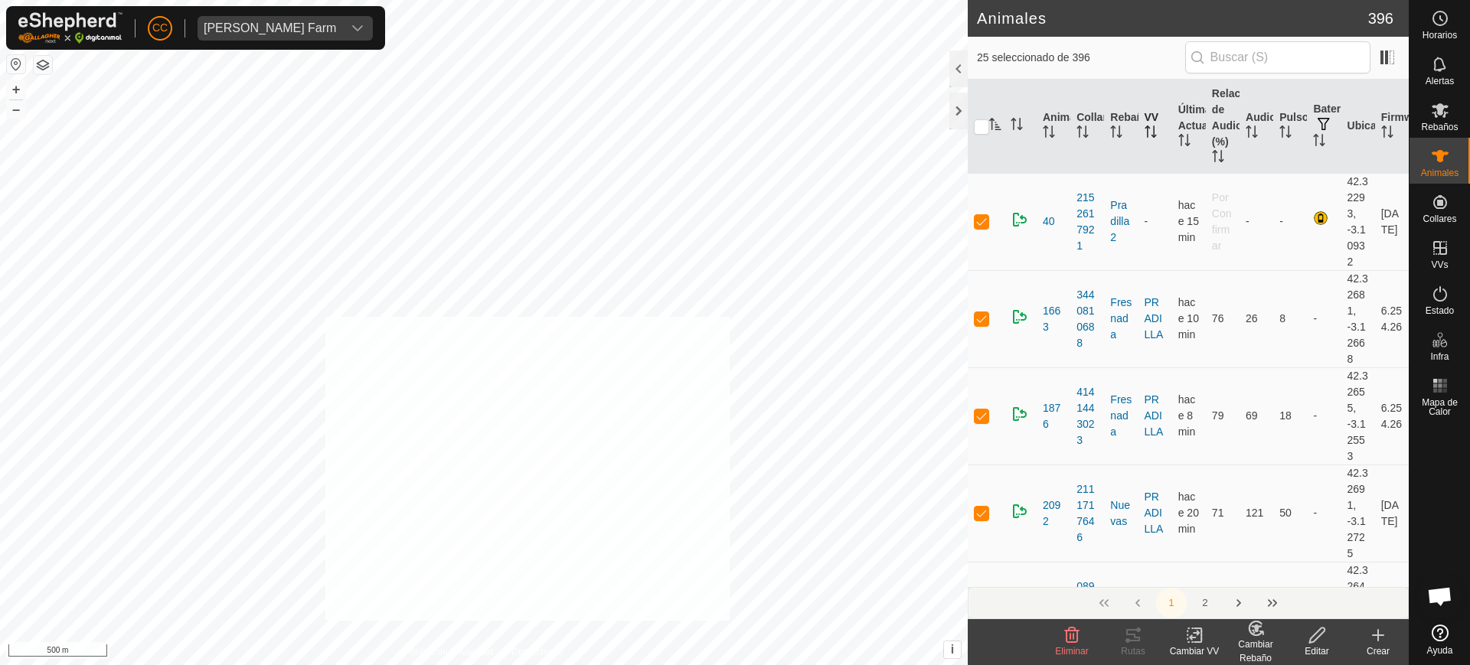
checkbox input "true"
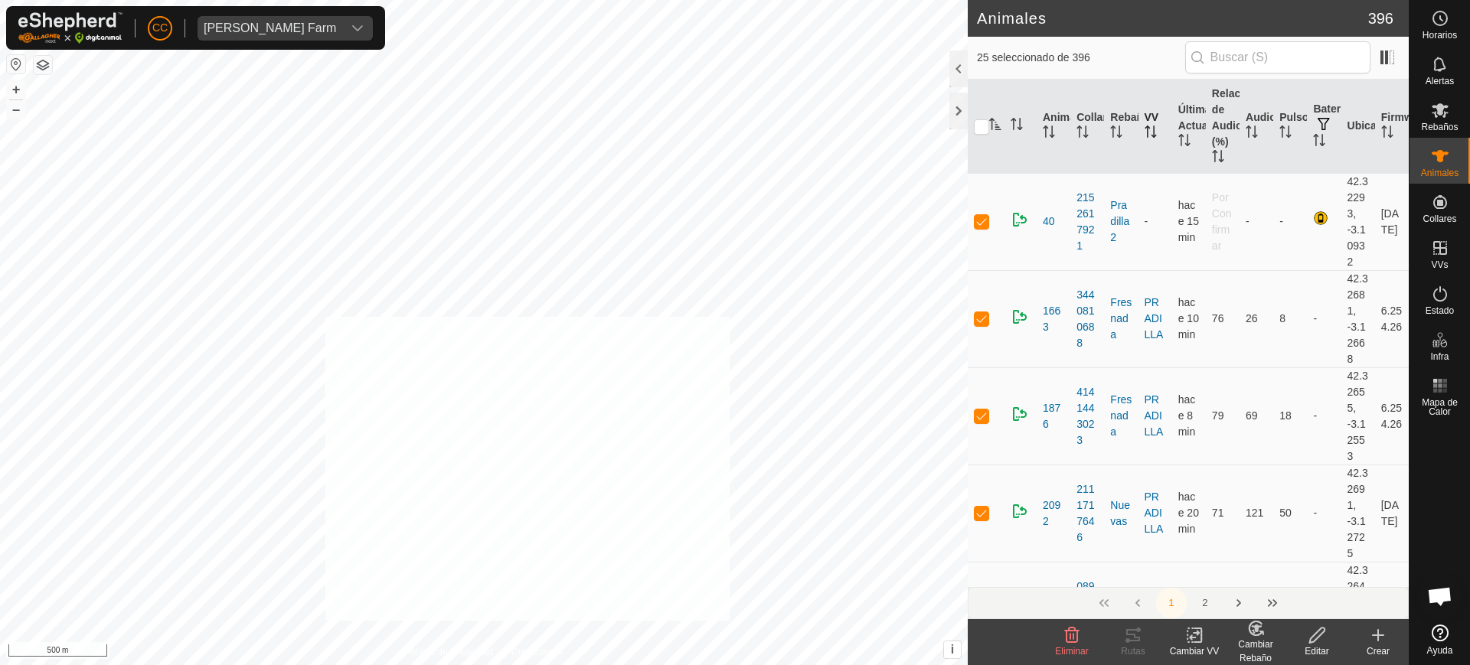
checkbox input "true"
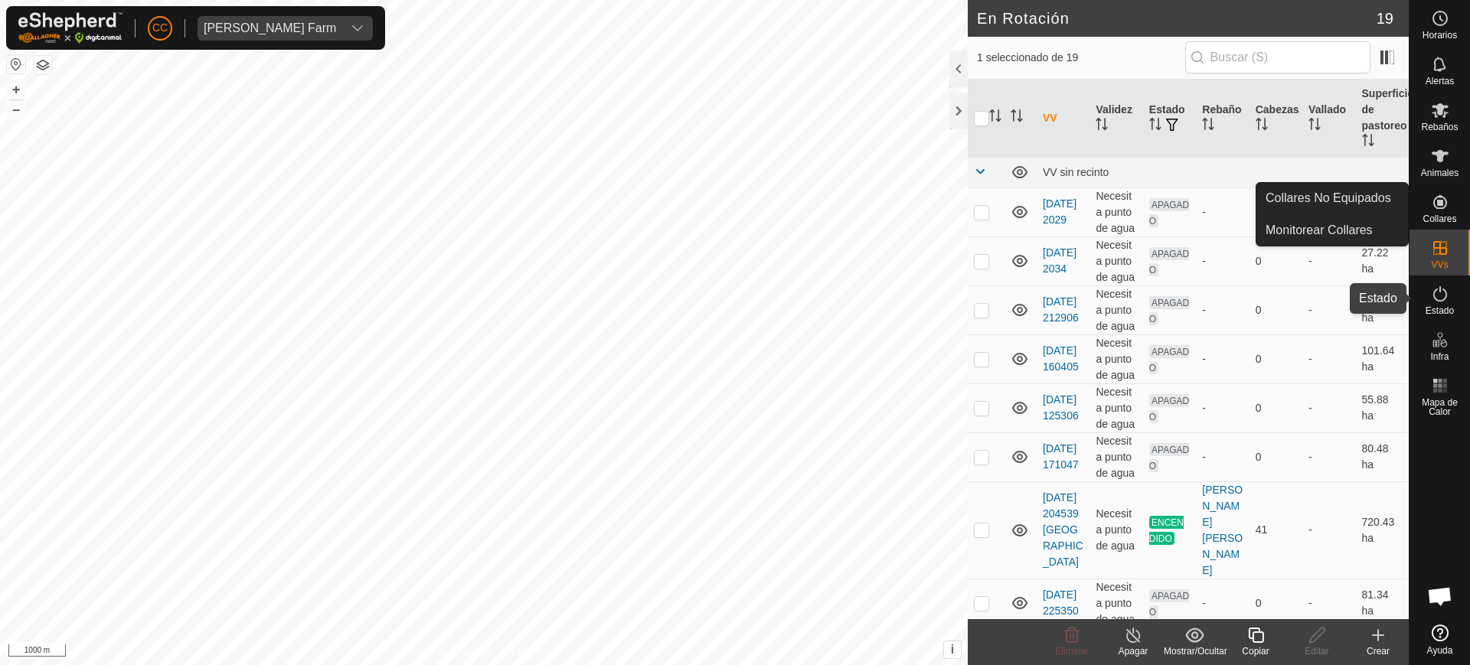
click at [1441, 302] on icon at bounding box center [1440, 294] width 18 height 18
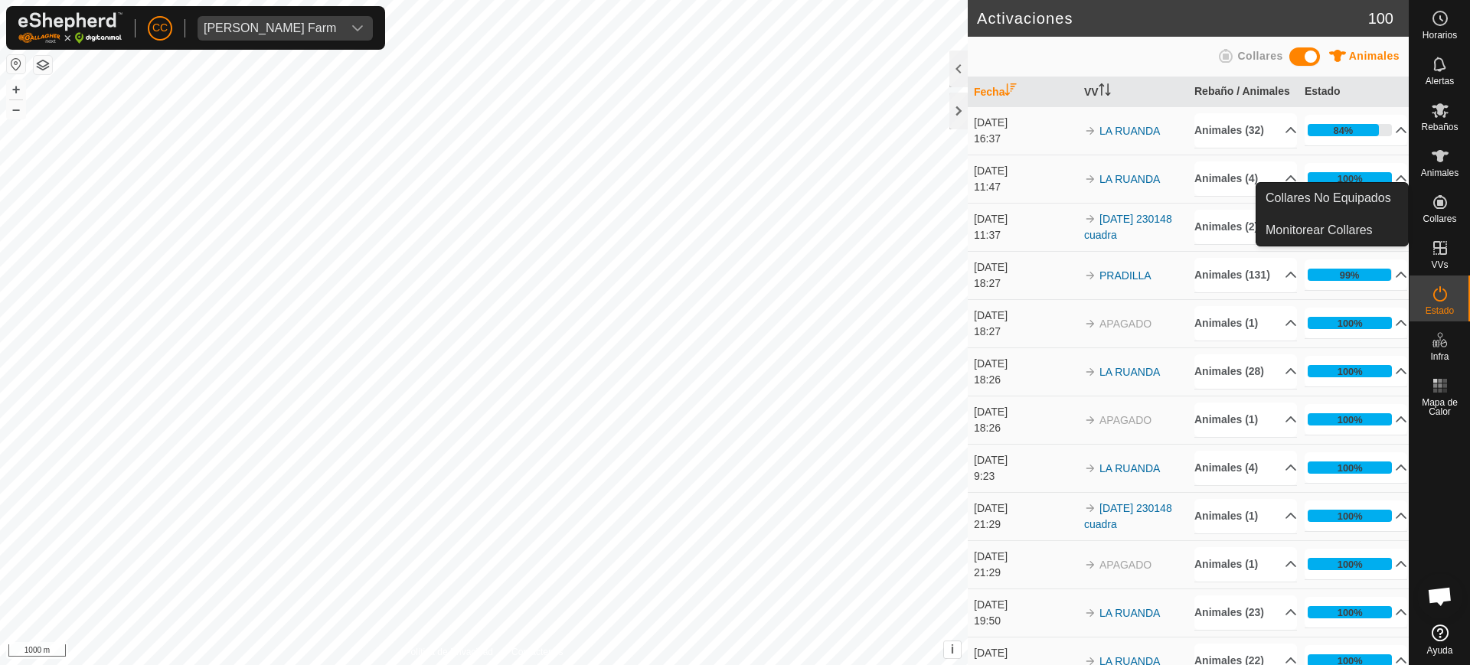
click at [1441, 302] on icon at bounding box center [1440, 294] width 18 height 18
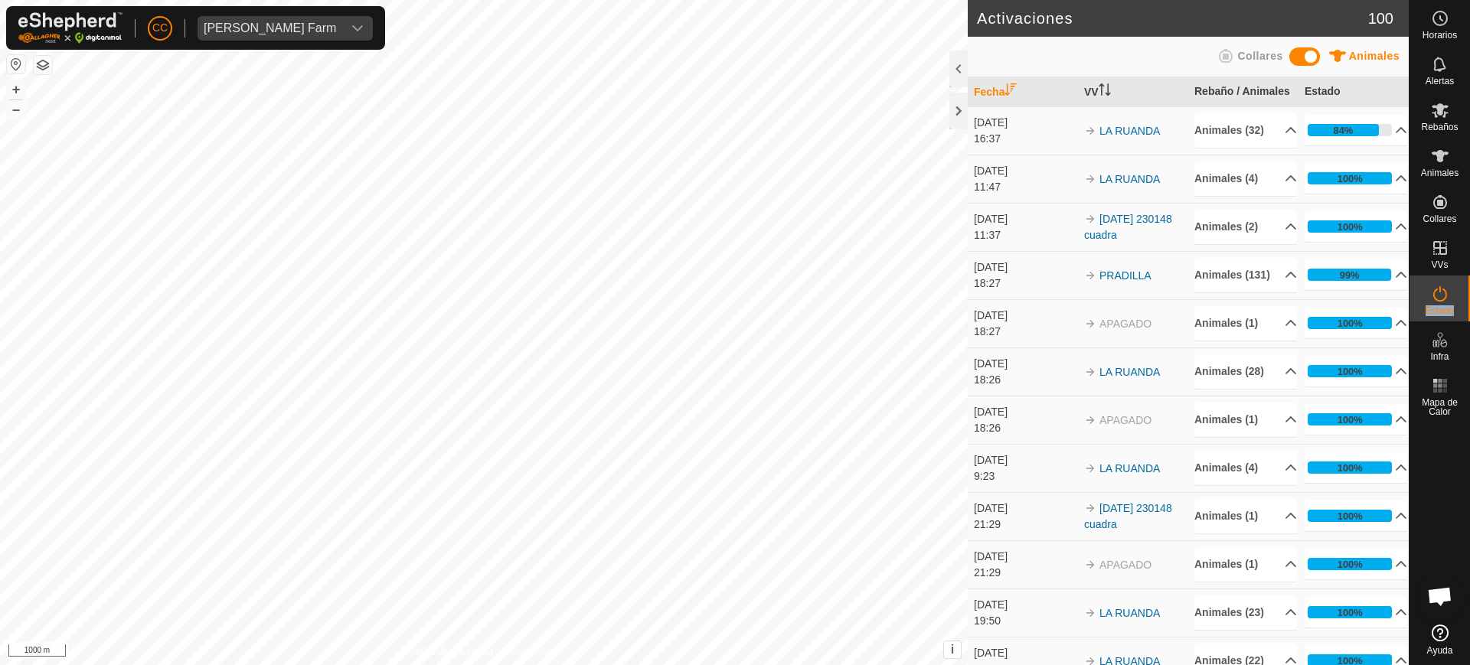
click at [1441, 302] on icon at bounding box center [1440, 294] width 18 height 18
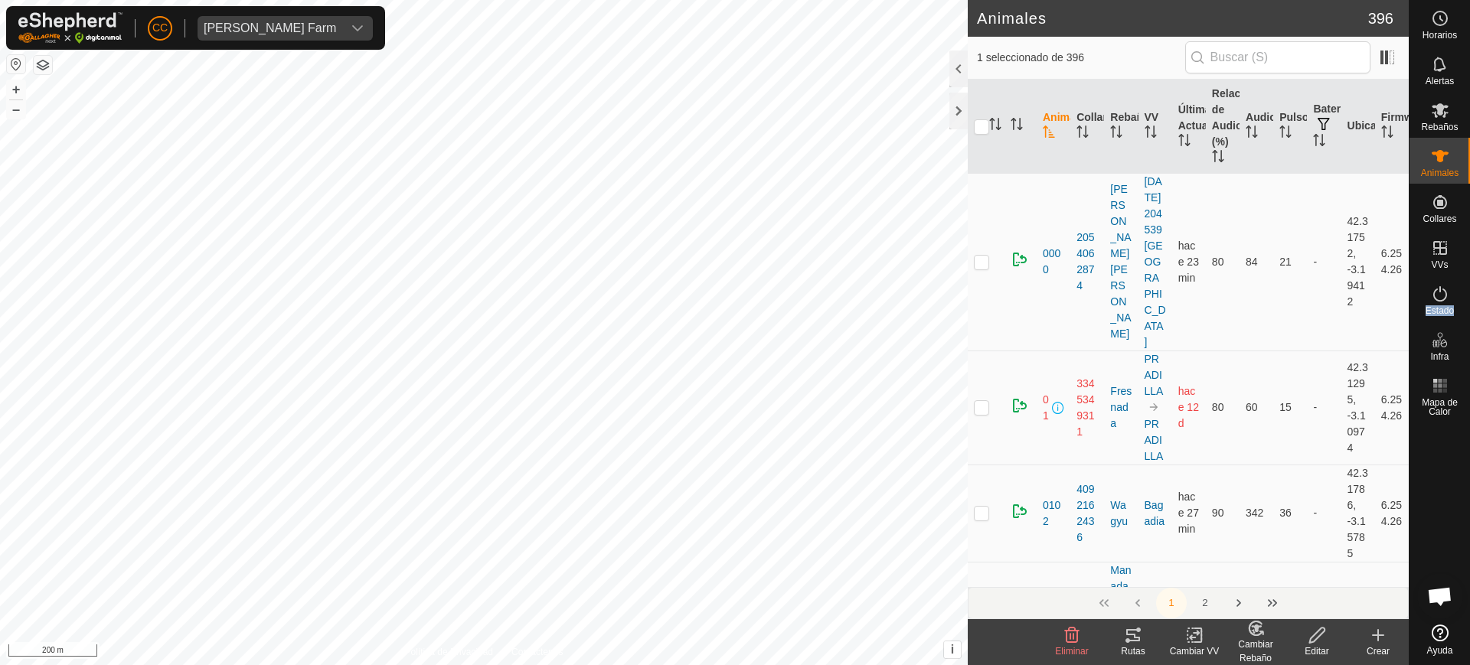
click at [401, 181] on div "8595 1377346988 Nuevas [PERSON_NAME] + – ⇧ i This application includes HERE Map…" at bounding box center [484, 332] width 968 height 665
click at [428, 168] on div "8583 3983591459 Nuevas [PERSON_NAME] + – ⇧ i This application includes HERE Map…" at bounding box center [484, 332] width 968 height 665
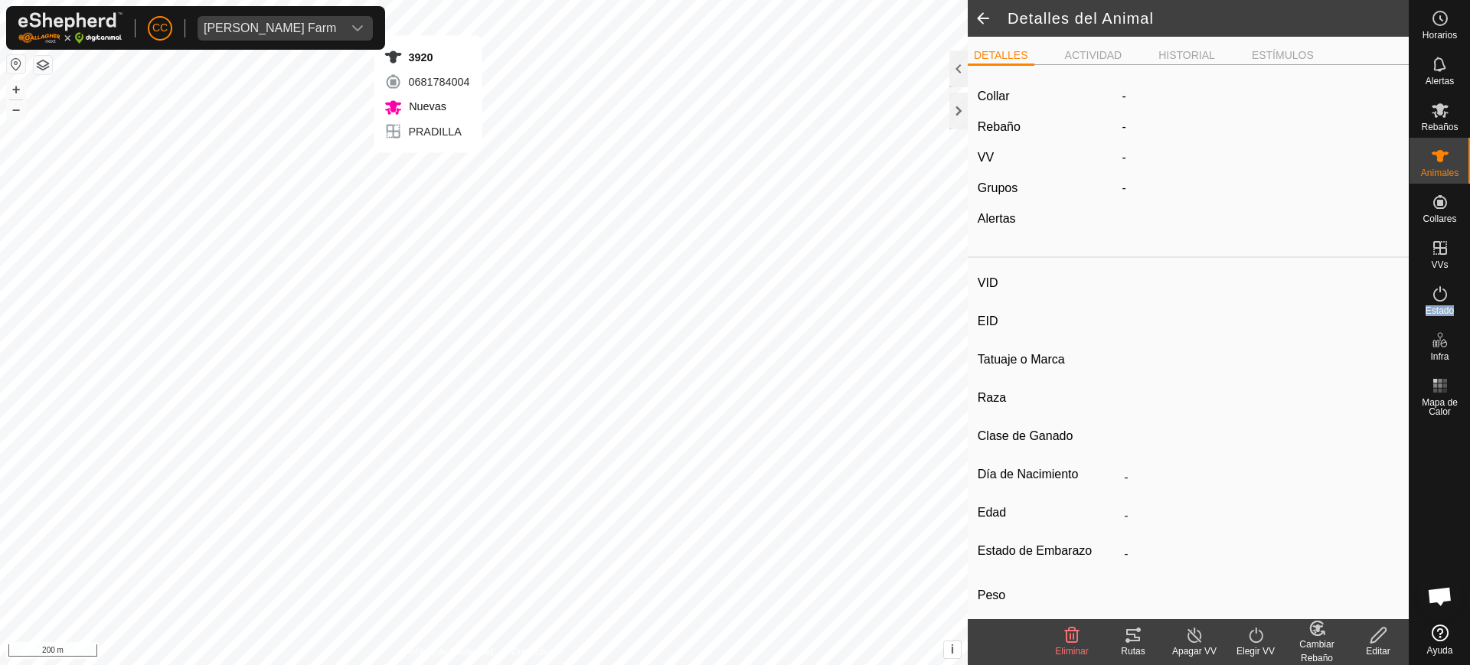
type input "3920"
type input "-"
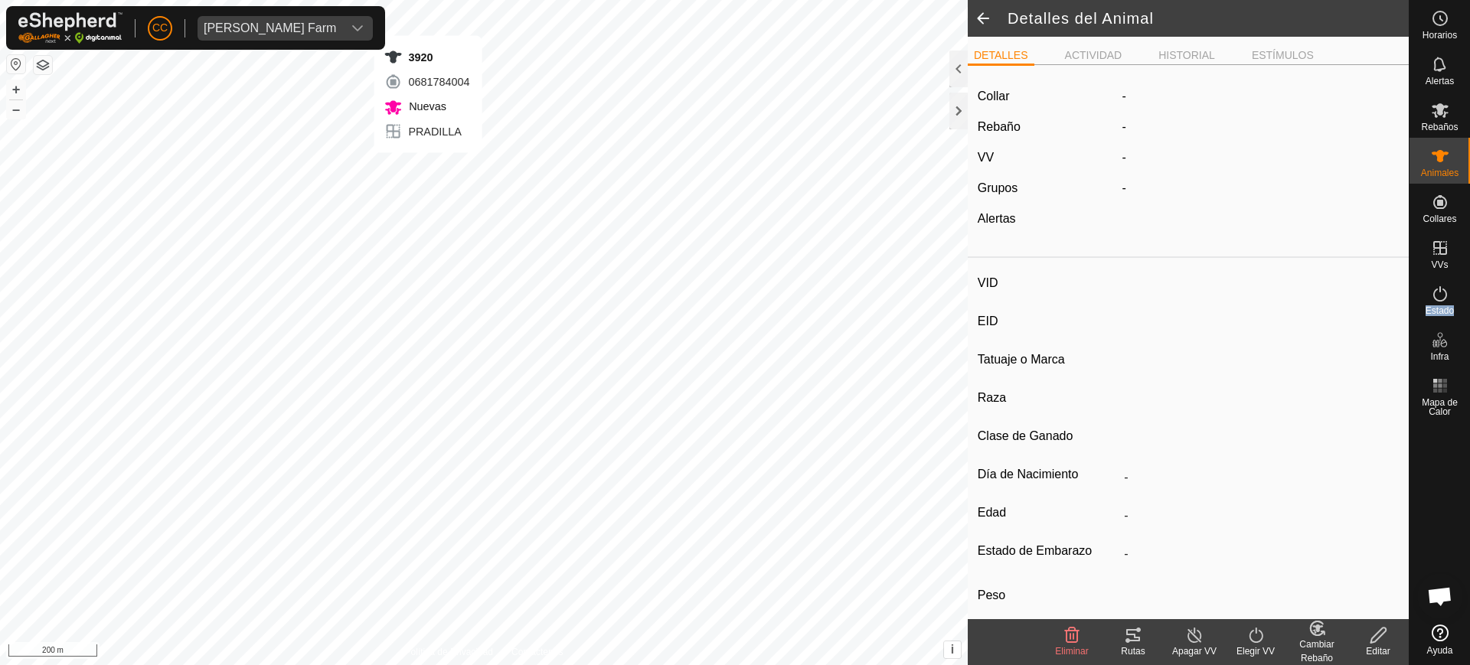
type input "-"
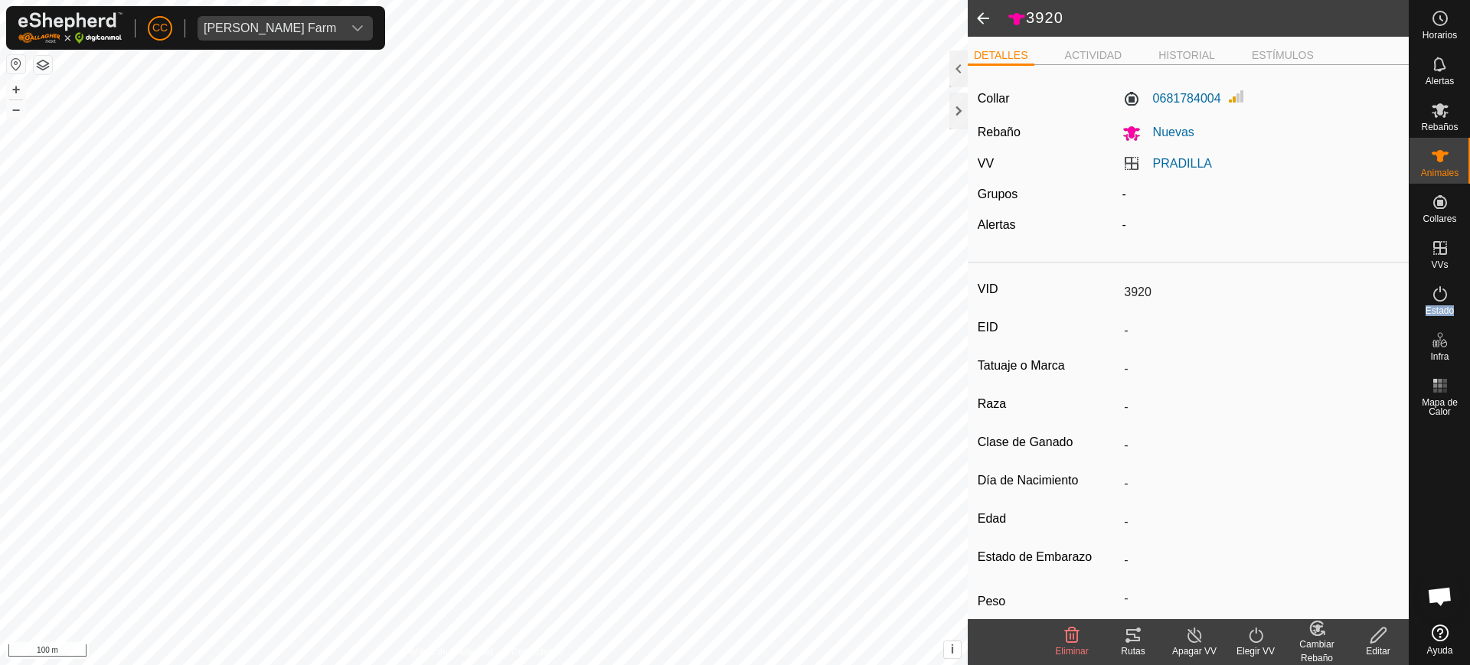
click at [414, 188] on div "3920 0681784004 Nuevas [PERSON_NAME] + – ⇧ i This application includes HERE Map…" at bounding box center [484, 332] width 968 height 665
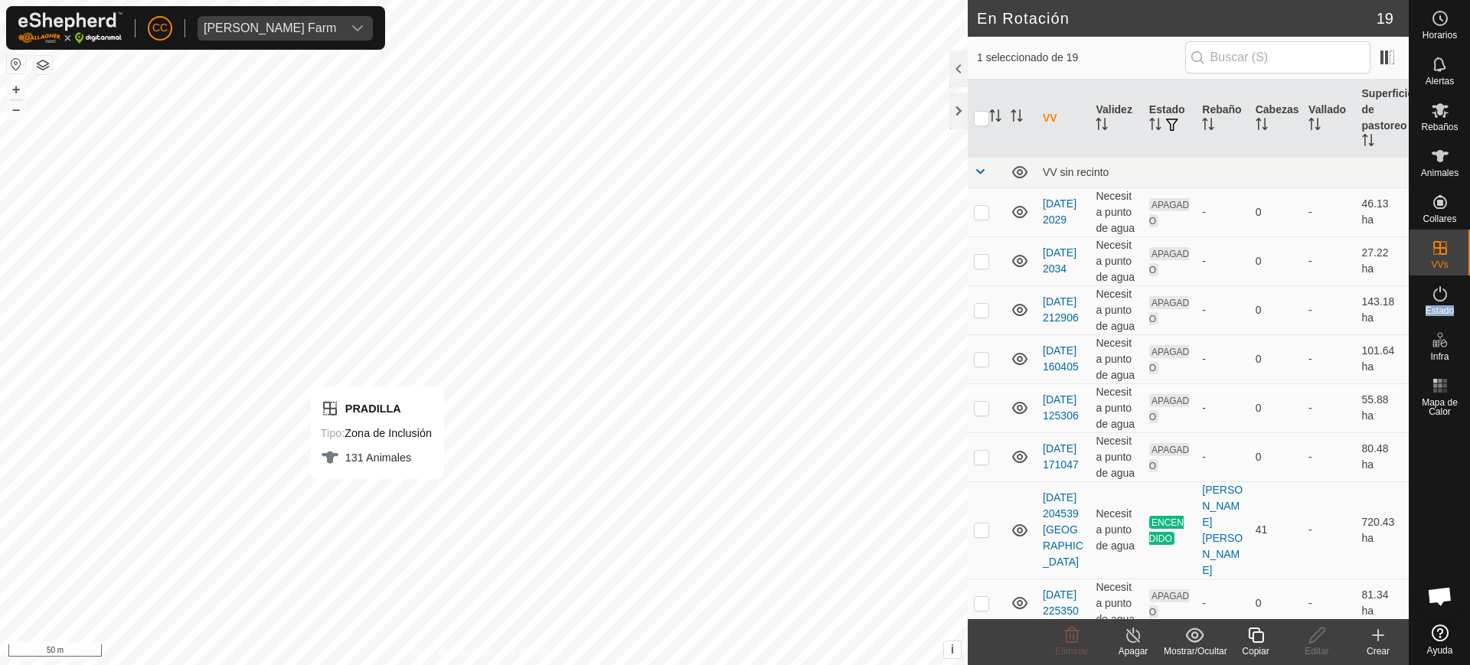
checkbox input "false"
click at [1457, 165] on div "Animales" at bounding box center [1439, 161] width 60 height 46
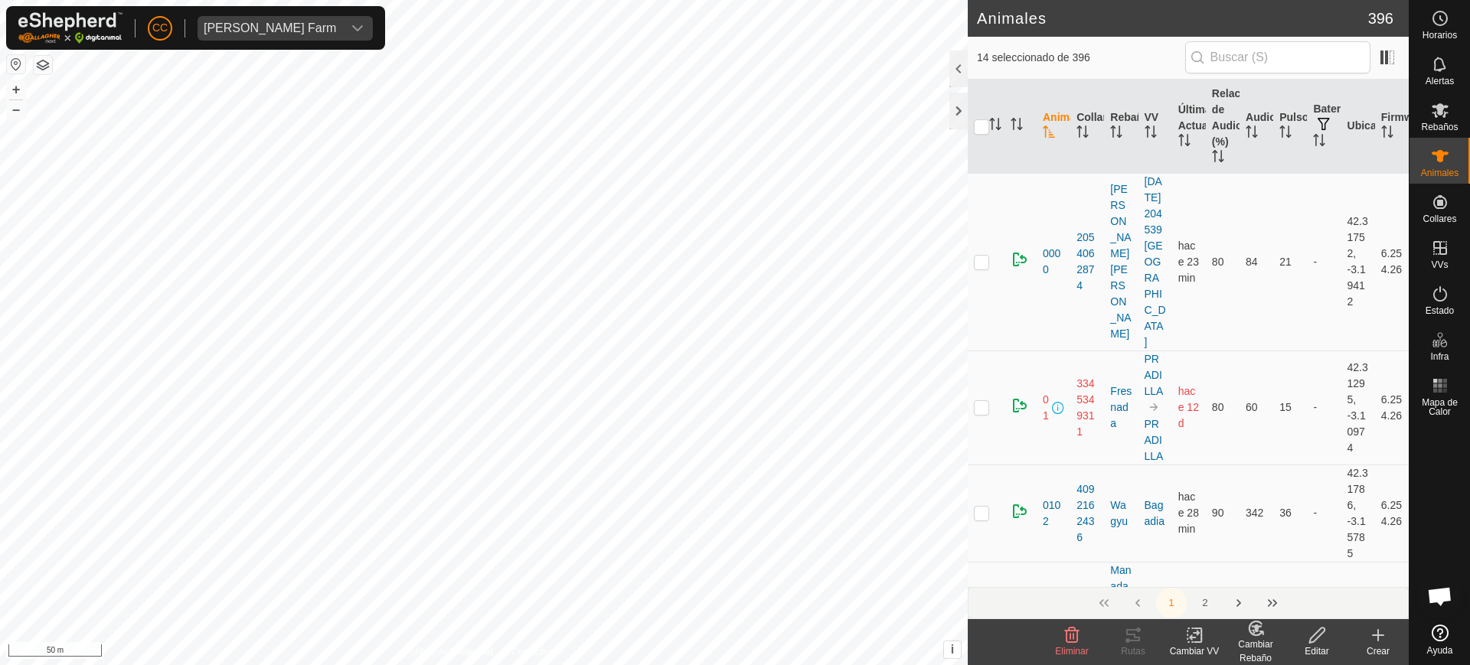
checkbox input "true"
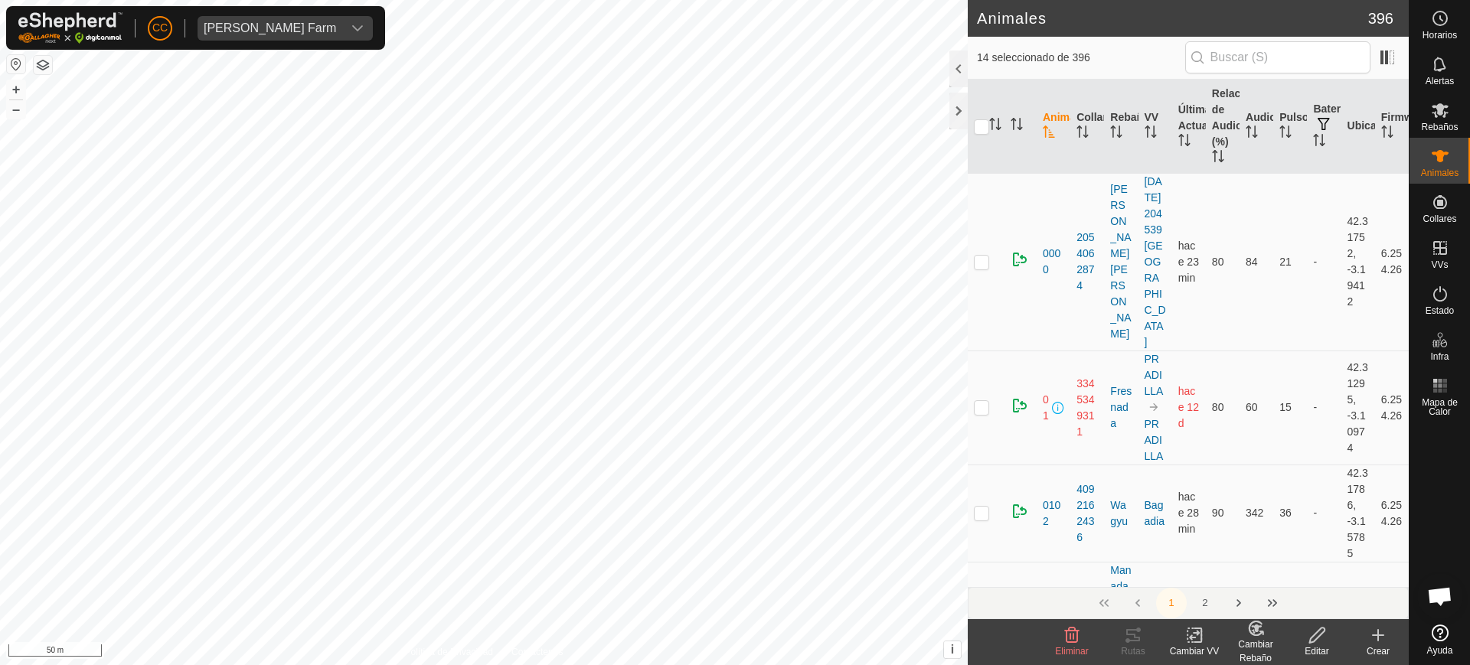
checkbox input "true"
click at [266, 325] on div "45 2453948847 [PERSON_NAME] 2 - + – ⇧ i This application includes HERE Maps. © …" at bounding box center [484, 332] width 968 height 665
checkbox input "false"
click at [1249, 645] on div "Cambiar Rebaño" at bounding box center [1255, 652] width 61 height 28
click at [1279, 571] on link "[PERSON_NAME]..." at bounding box center [1303, 569] width 154 height 31
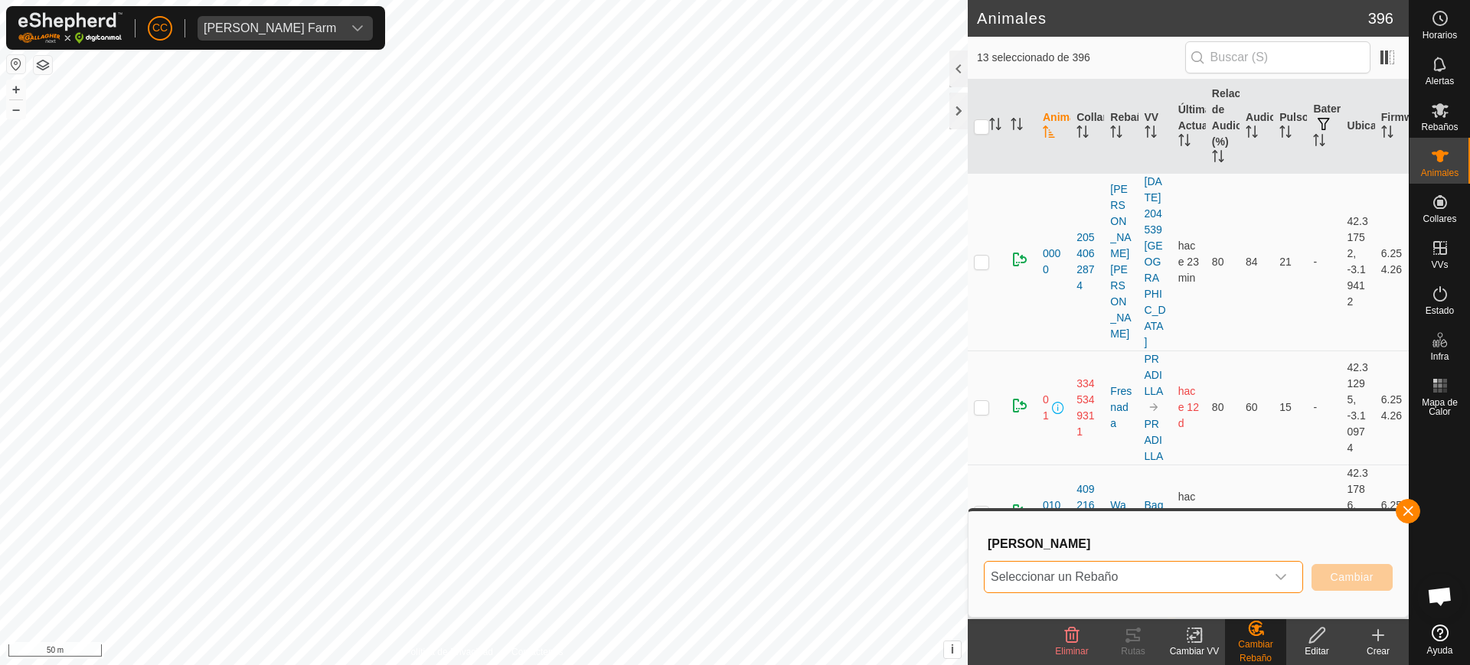
click at [1191, 576] on span "Seleccionar un Rebaño" at bounding box center [1125, 577] width 281 height 31
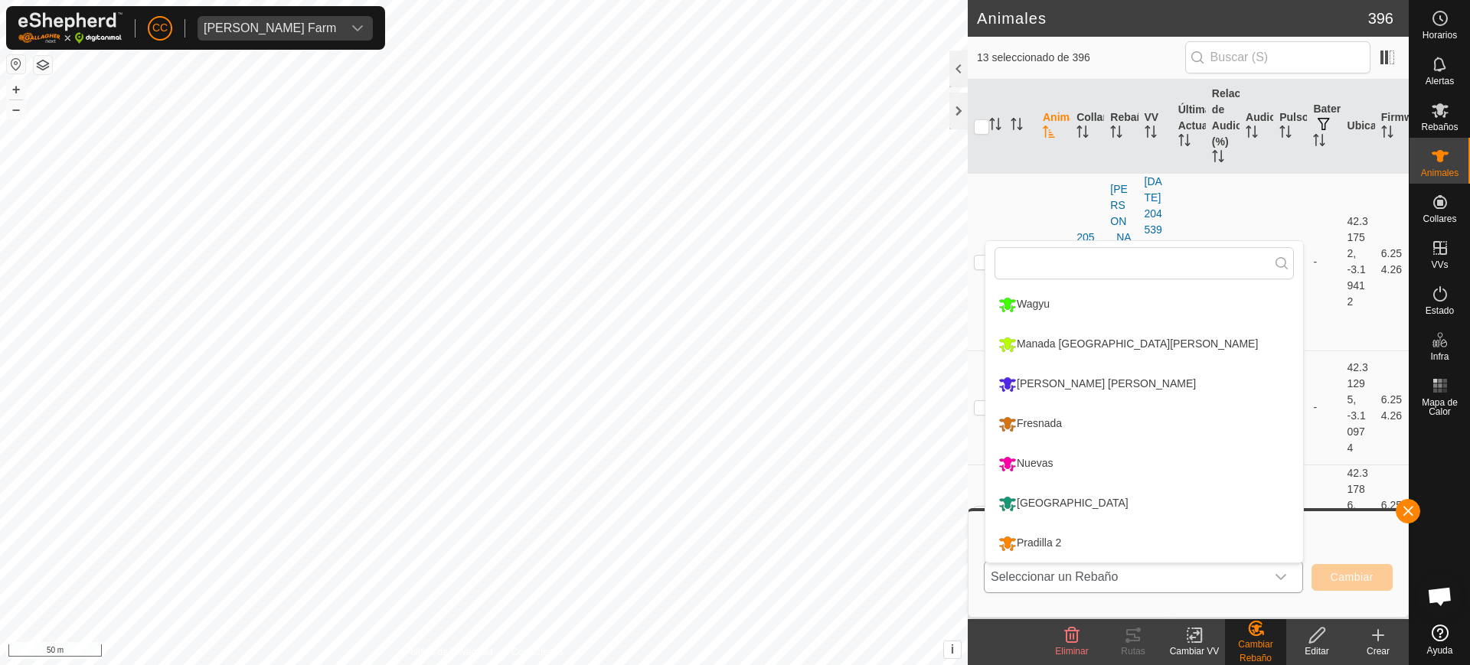
click at [1062, 423] on li "Fresnada" at bounding box center [1144, 424] width 318 height 38
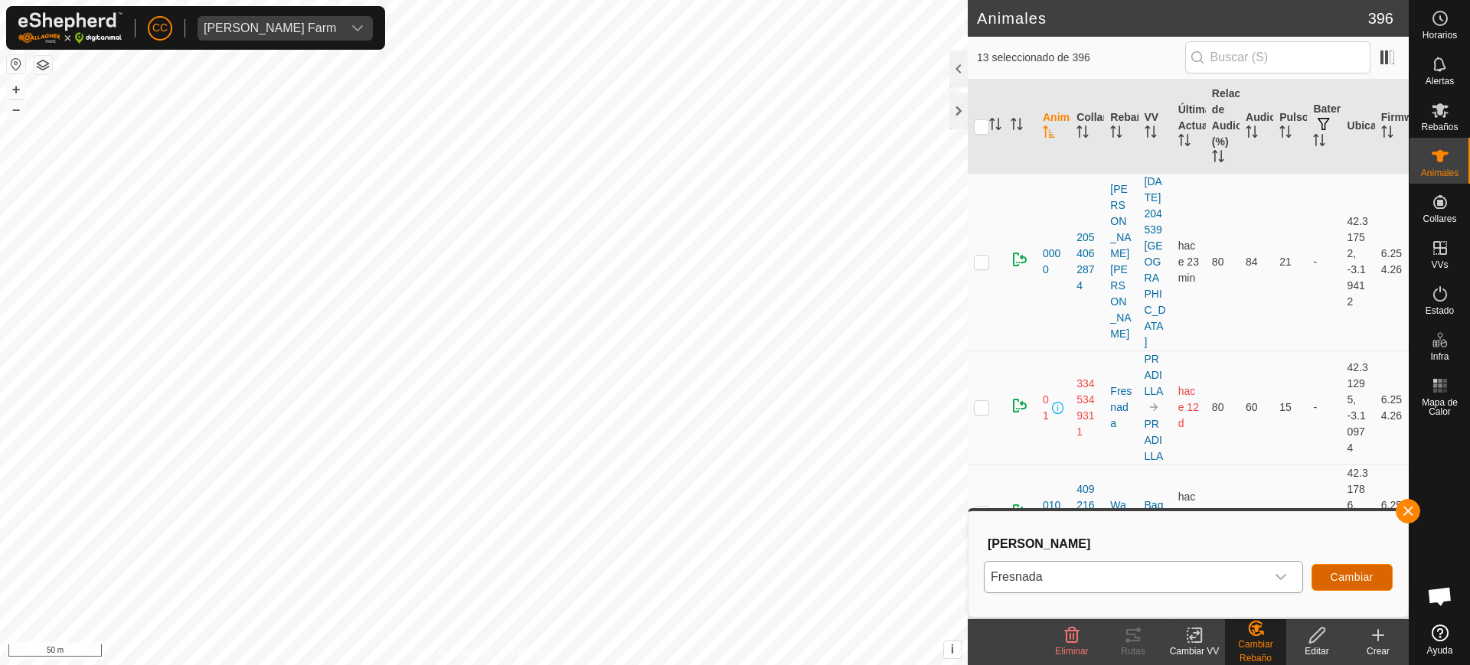
click at [1356, 576] on span "Cambiar" at bounding box center [1352, 577] width 43 height 12
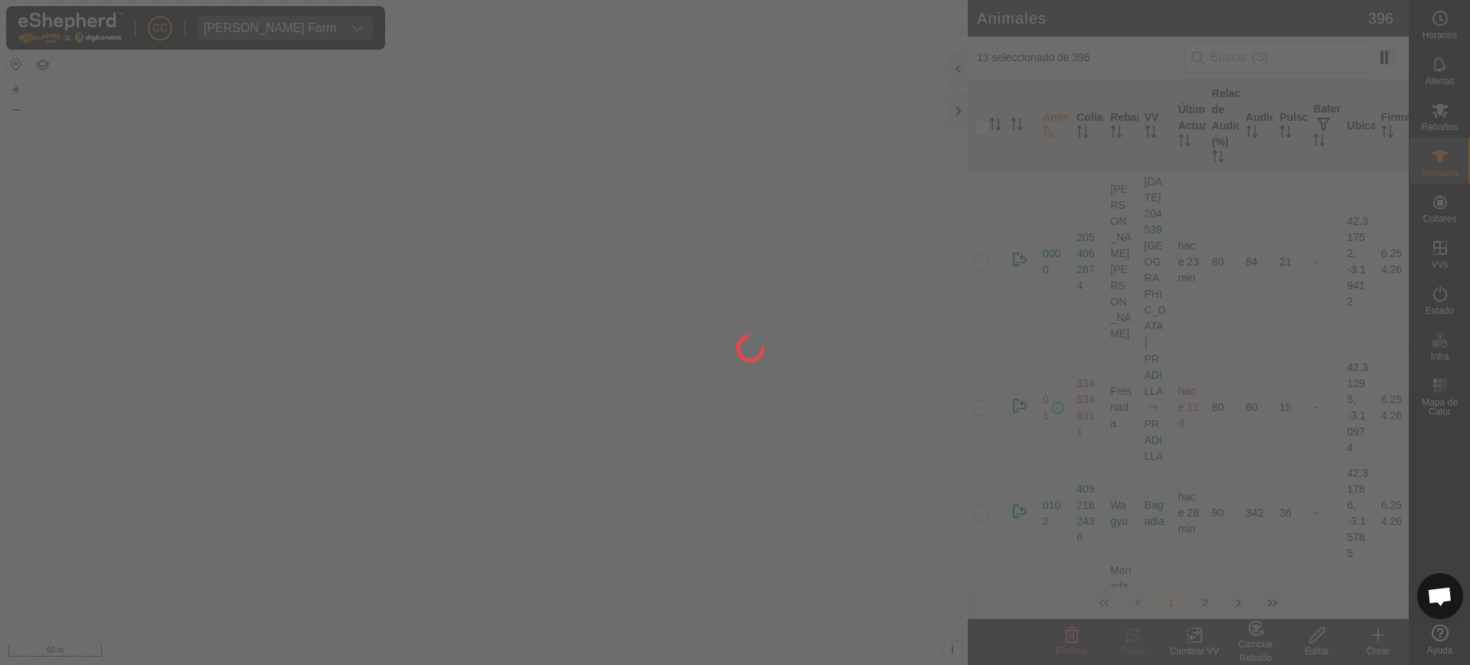
checkbox input "false"
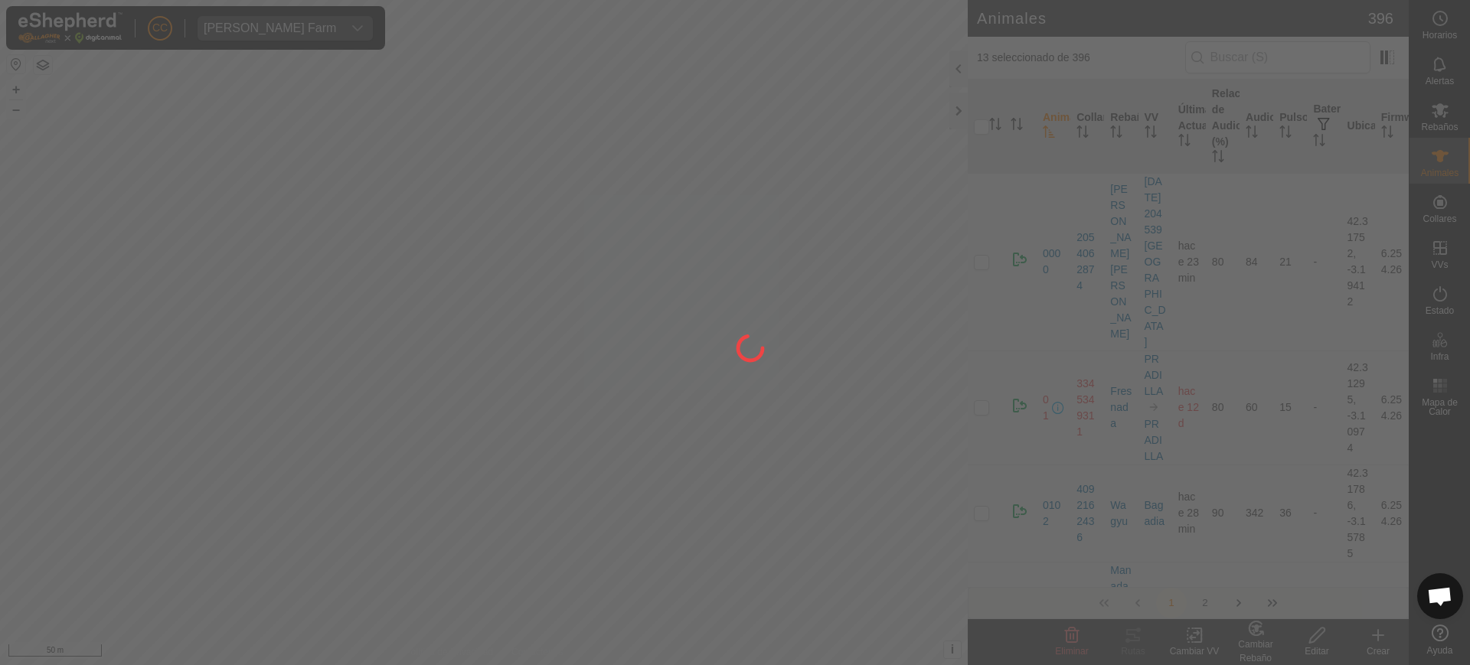
checkbox input "false"
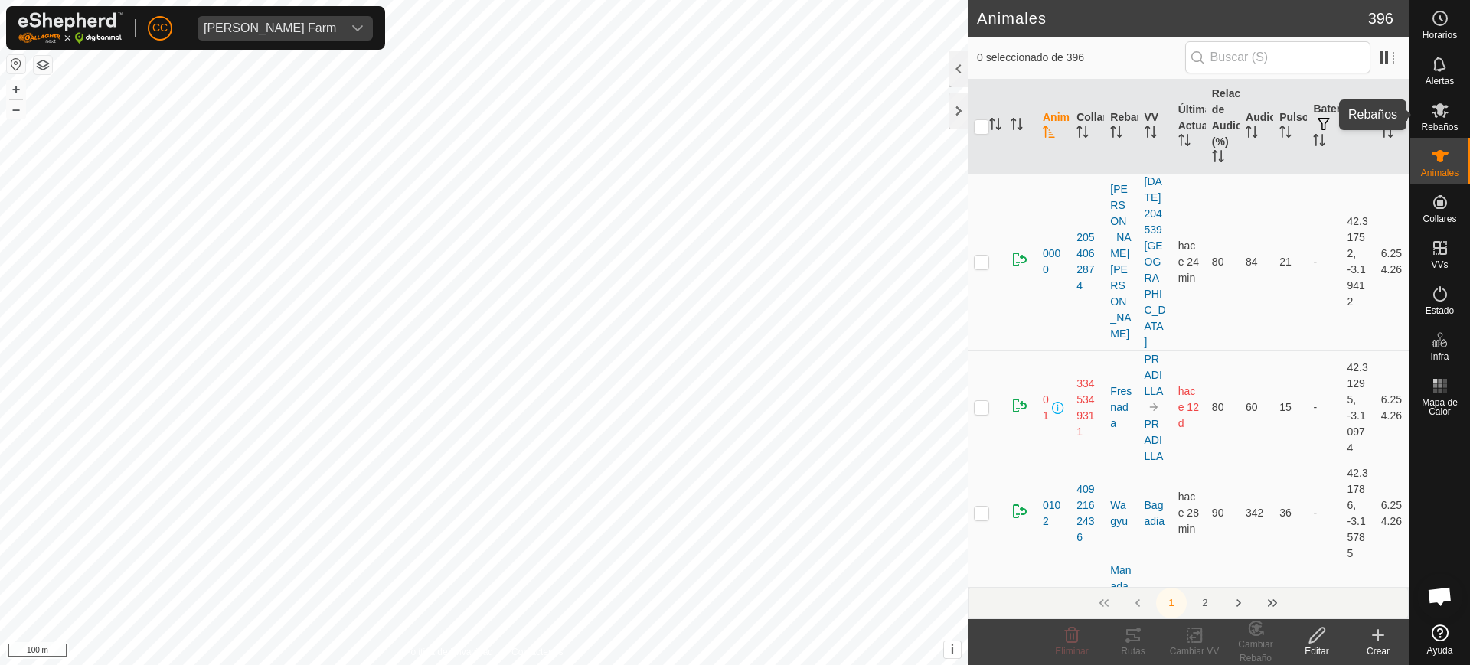
click at [1445, 113] on icon at bounding box center [1440, 110] width 17 height 15
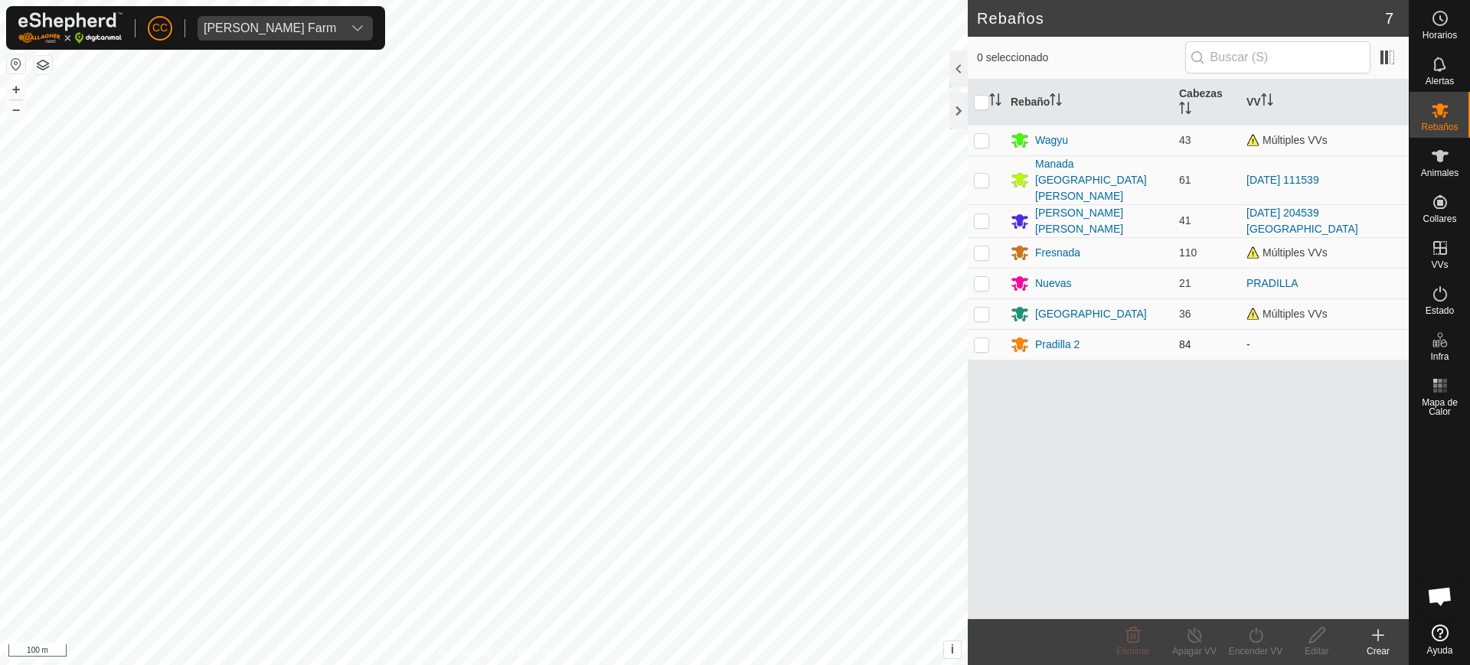
click at [978, 338] on p-checkbox at bounding box center [981, 344] width 15 height 12
click at [981, 338] on p-checkbox at bounding box center [981, 344] width 15 height 12
checkbox input "true"
click at [1328, 635] on edit-svg-icon at bounding box center [1316, 635] width 61 height 18
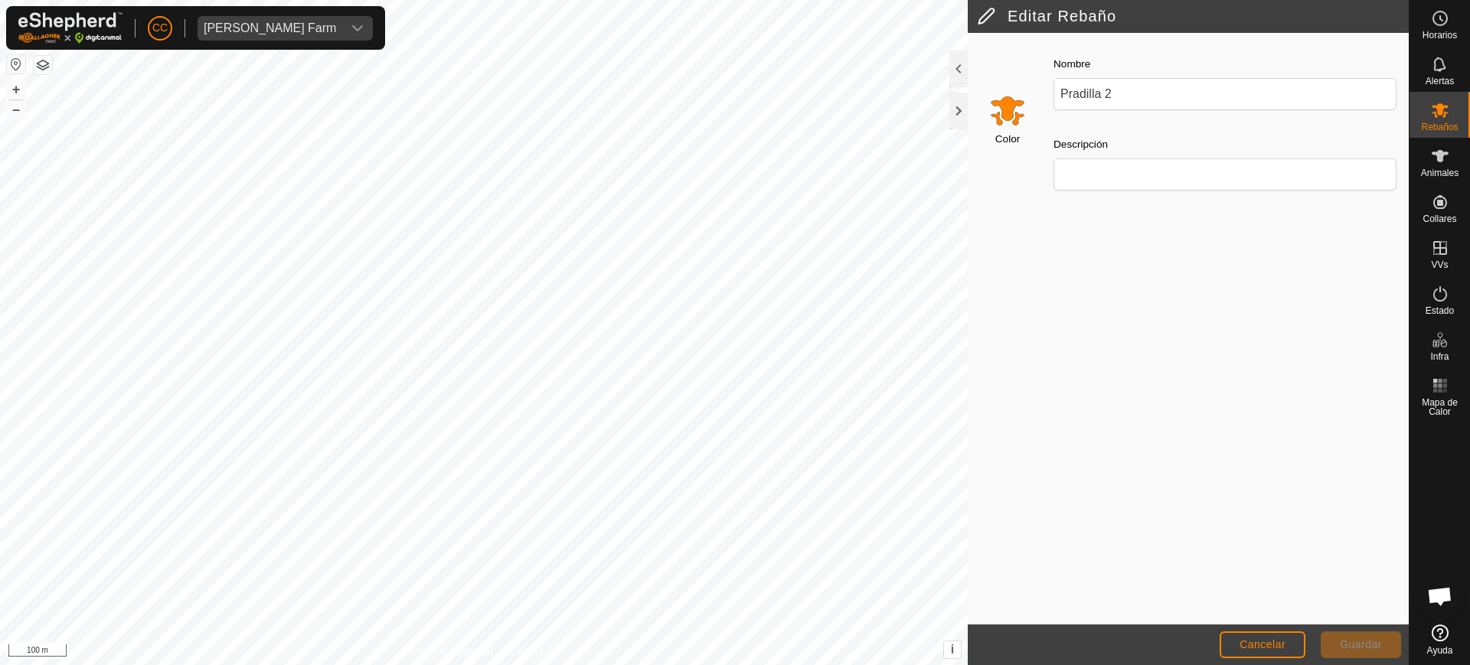
click at [989, 109] on input "Select a color" at bounding box center [1007, 110] width 37 height 37
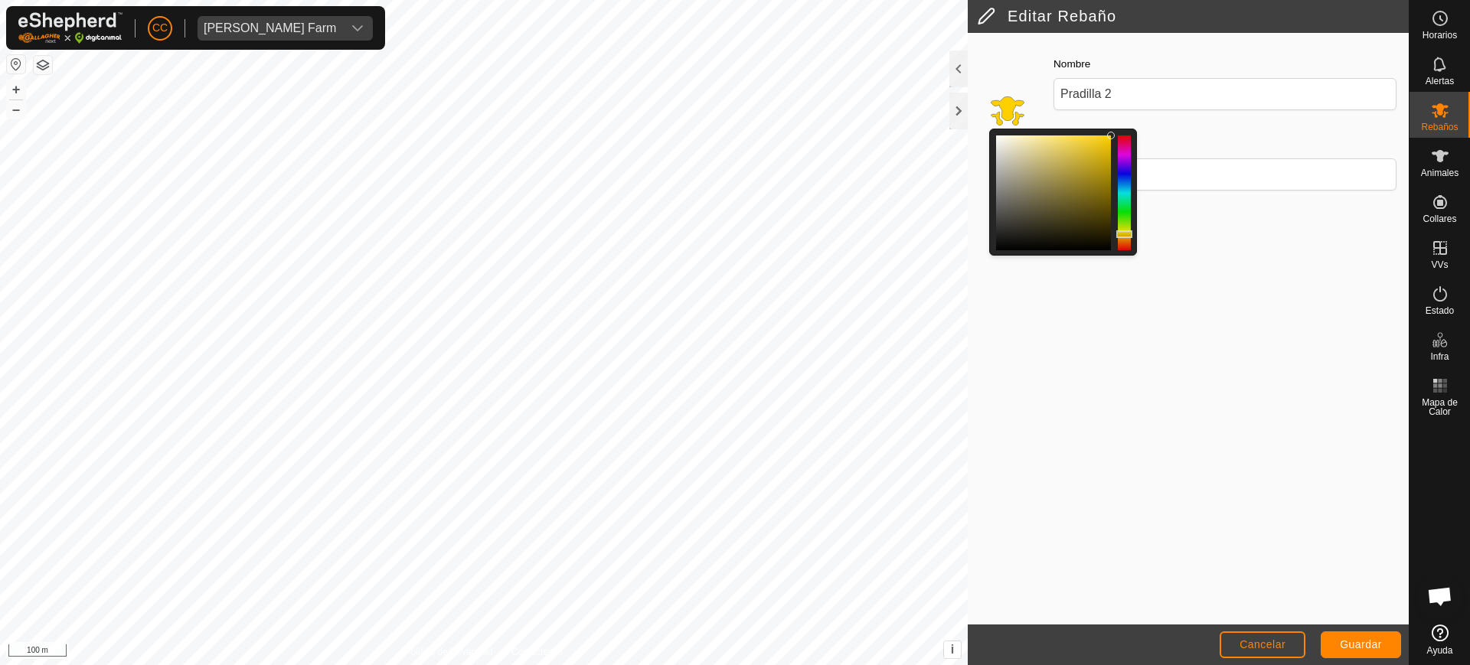
click at [1123, 234] on div at bounding box center [1124, 193] width 13 height 115
click at [1123, 234] on div at bounding box center [1124, 234] width 16 height 8
click at [1354, 652] on button "Guardar" at bounding box center [1361, 645] width 80 height 27
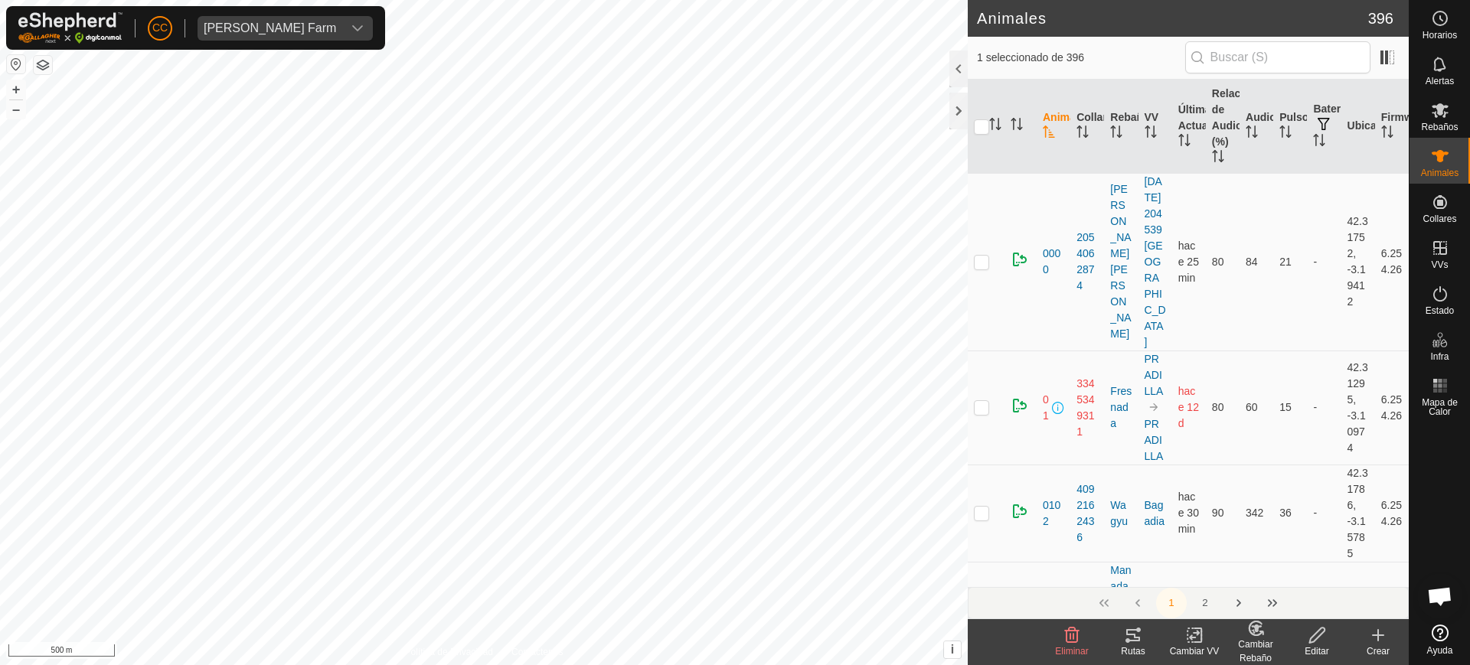
click at [1260, 645] on div "Cambiar Rebaño" at bounding box center [1255, 652] width 61 height 28
click at [1279, 605] on link "Eliminar del Rebaño" at bounding box center [1303, 601] width 154 height 31
click at [1246, 638] on div "Cambiar Rebaño" at bounding box center [1255, 652] width 61 height 28
click at [1273, 577] on link "[PERSON_NAME]..." at bounding box center [1303, 569] width 154 height 31
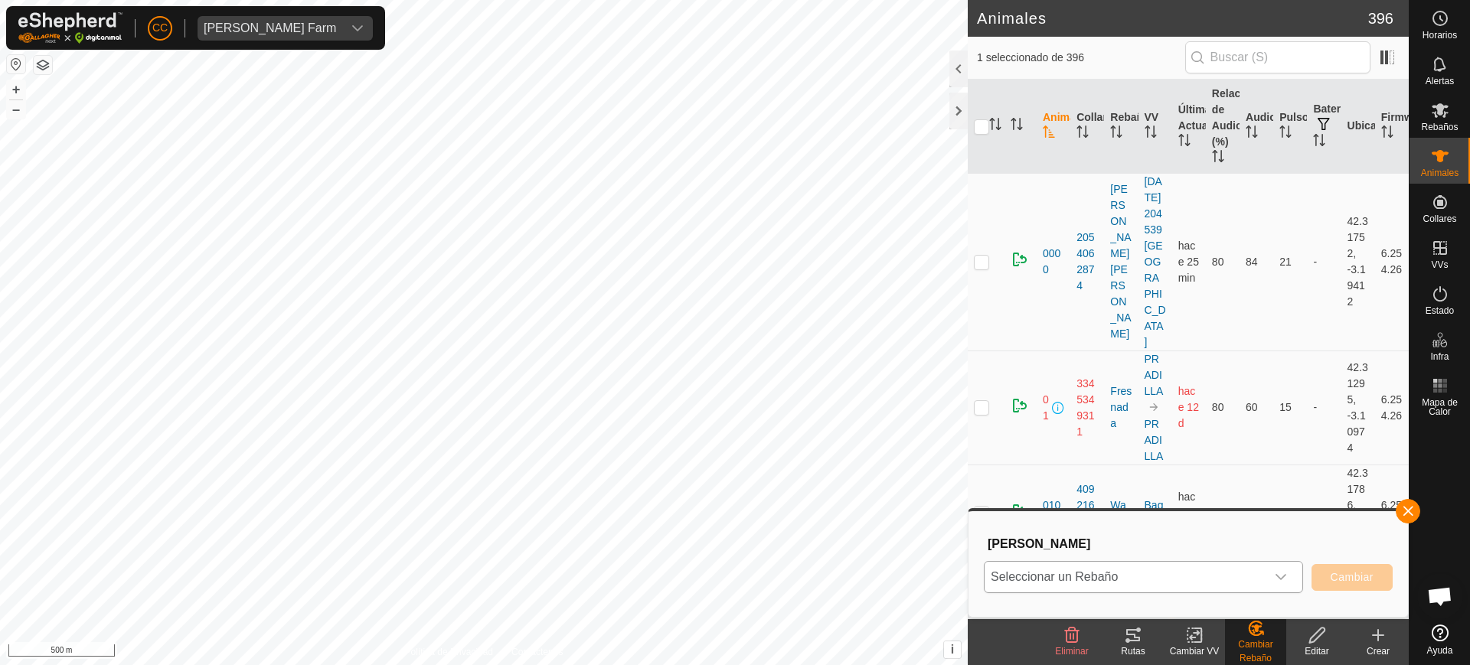
click at [1263, 577] on span "Seleccionar un Rebaño" at bounding box center [1125, 577] width 281 height 31
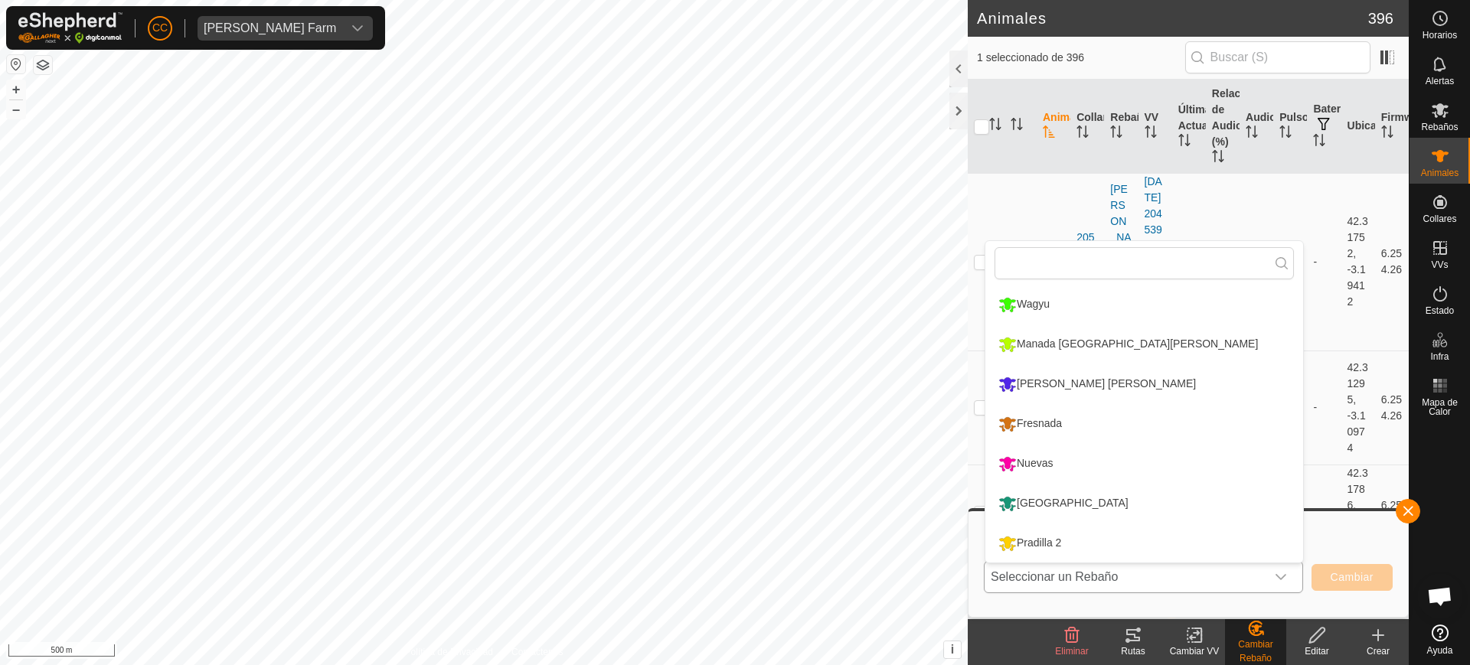
click at [1177, 511] on li "[GEOGRAPHIC_DATA]" at bounding box center [1144, 504] width 318 height 38
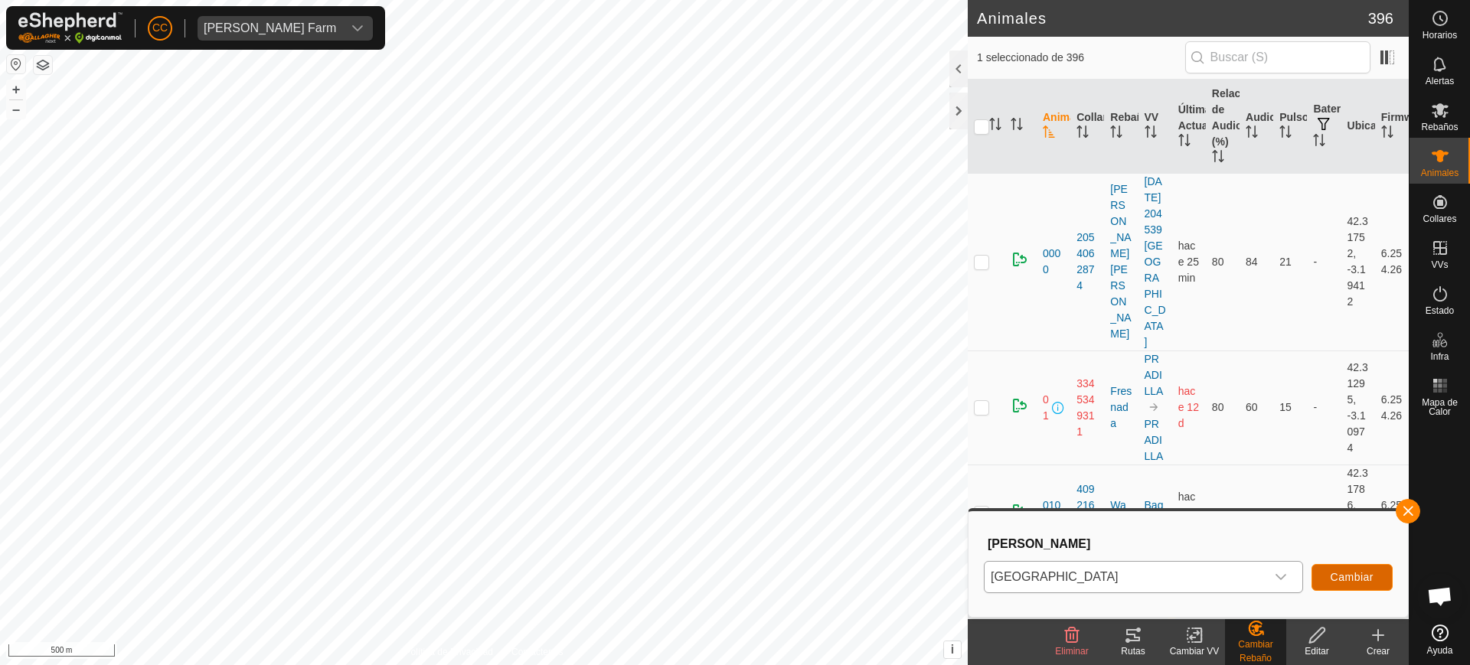
click at [1355, 580] on span "Cambiar" at bounding box center [1352, 577] width 43 height 12
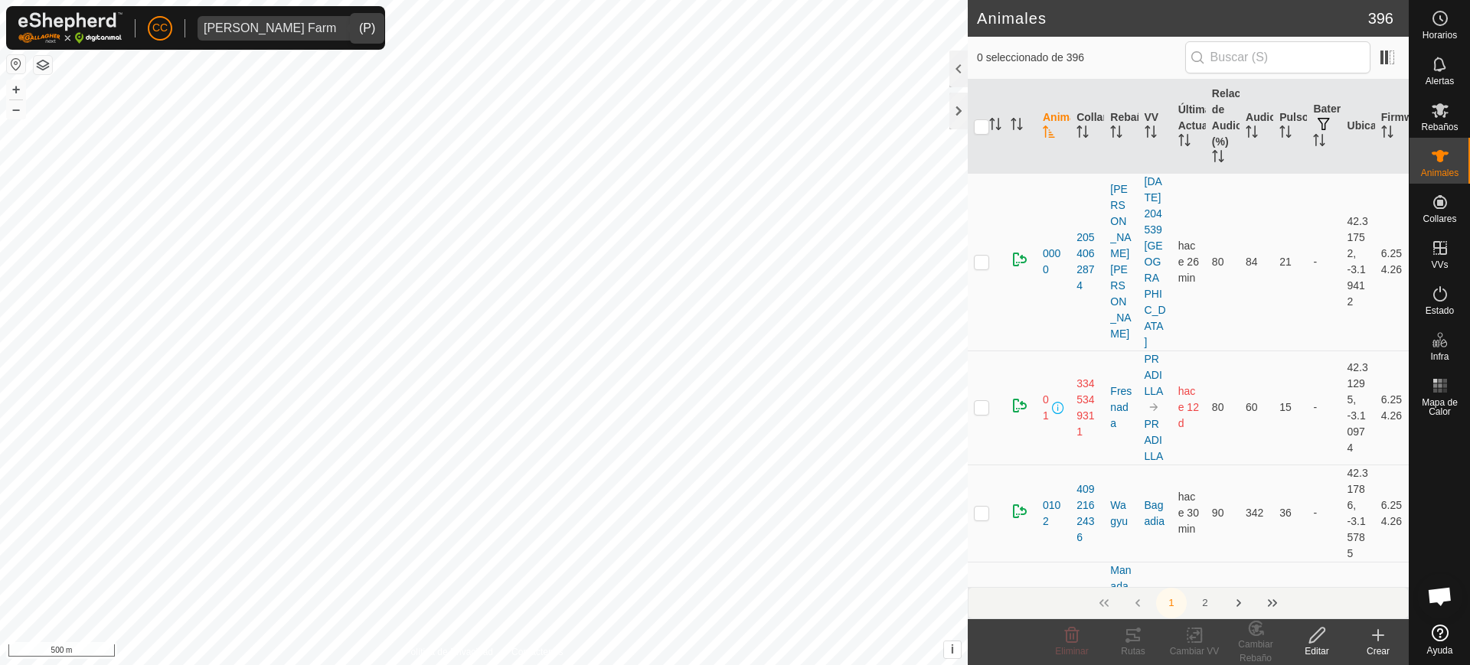
click at [261, 30] on div "[PERSON_NAME] Farm" at bounding box center [270, 28] width 132 height 12
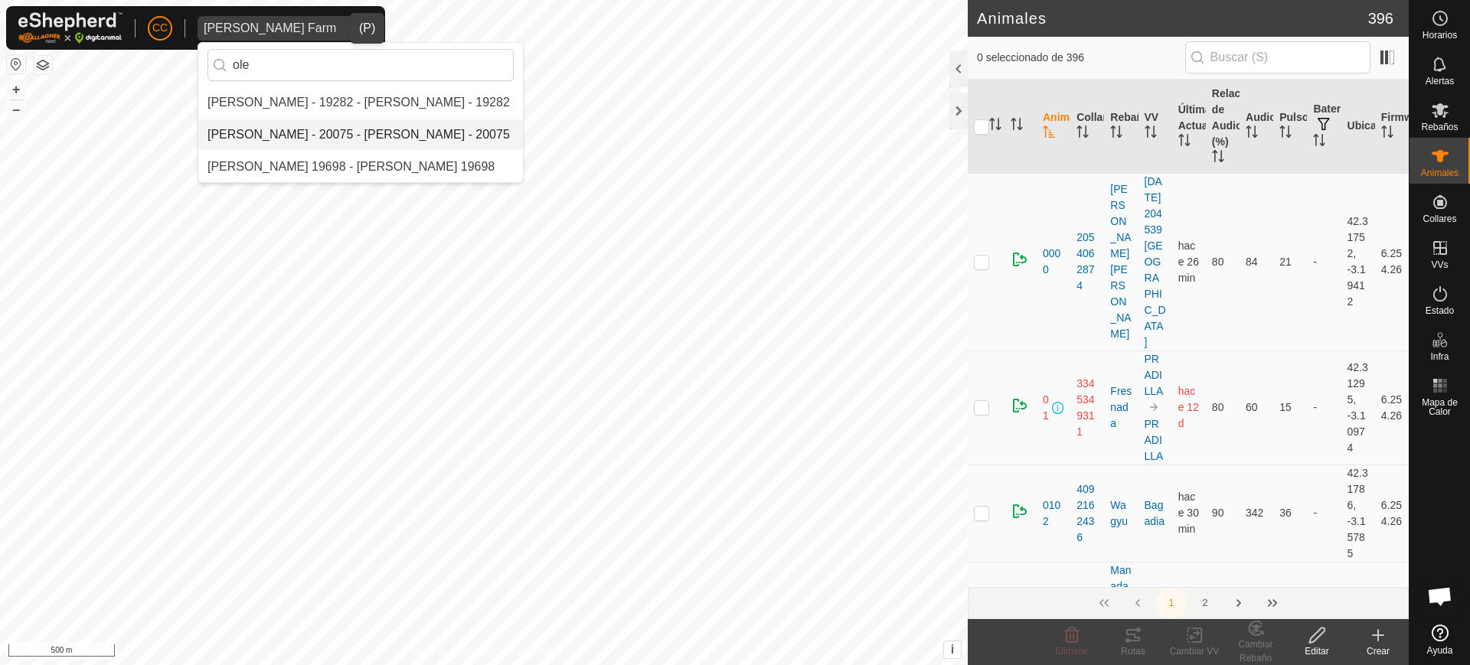
type input "ole"
click at [274, 129] on li "[PERSON_NAME] - 20075 - [PERSON_NAME] - 20075" at bounding box center [360, 134] width 325 height 31
